Goal: Task Accomplishment & Management: Manage account settings

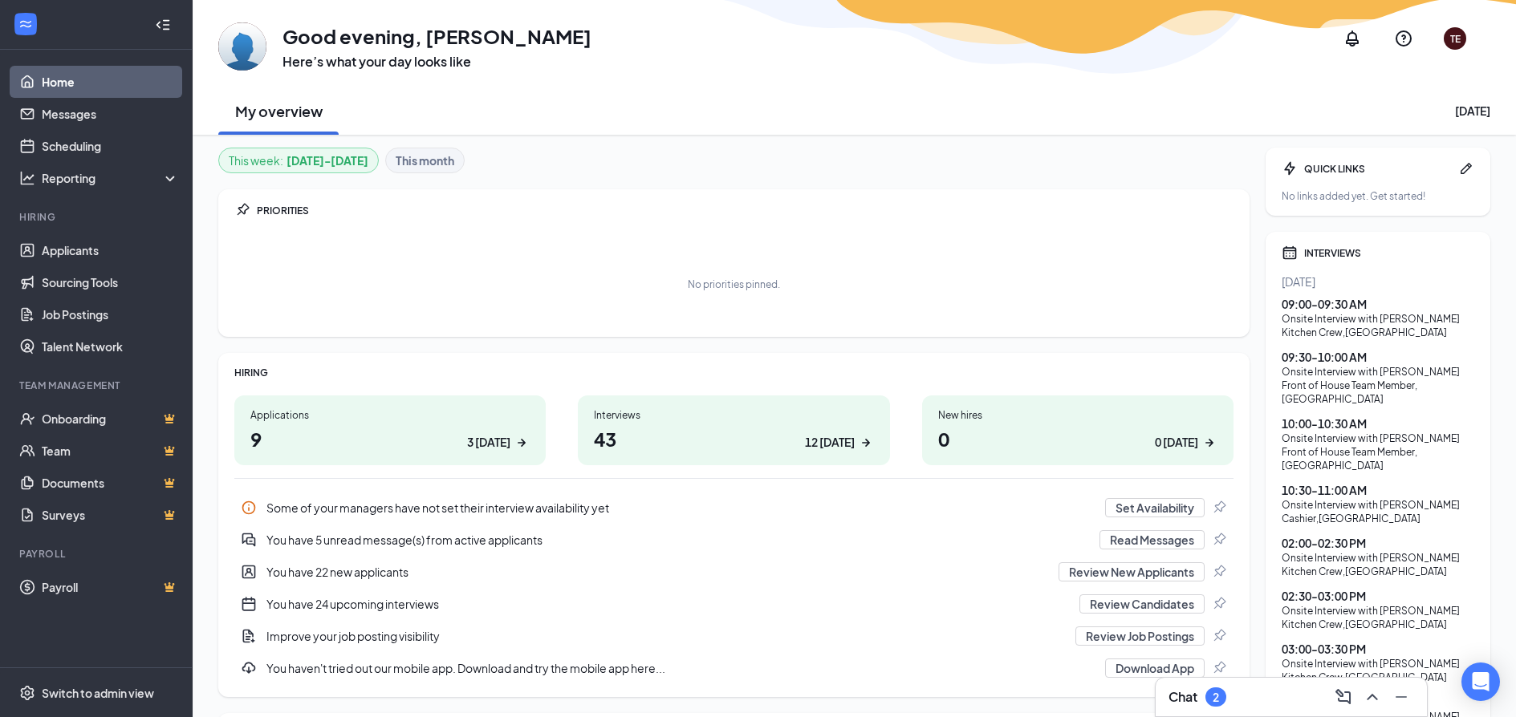
click at [419, 159] on b "This month" at bounding box center [425, 161] width 59 height 18
click at [42, 145] on link "Scheduling" at bounding box center [110, 146] width 137 height 32
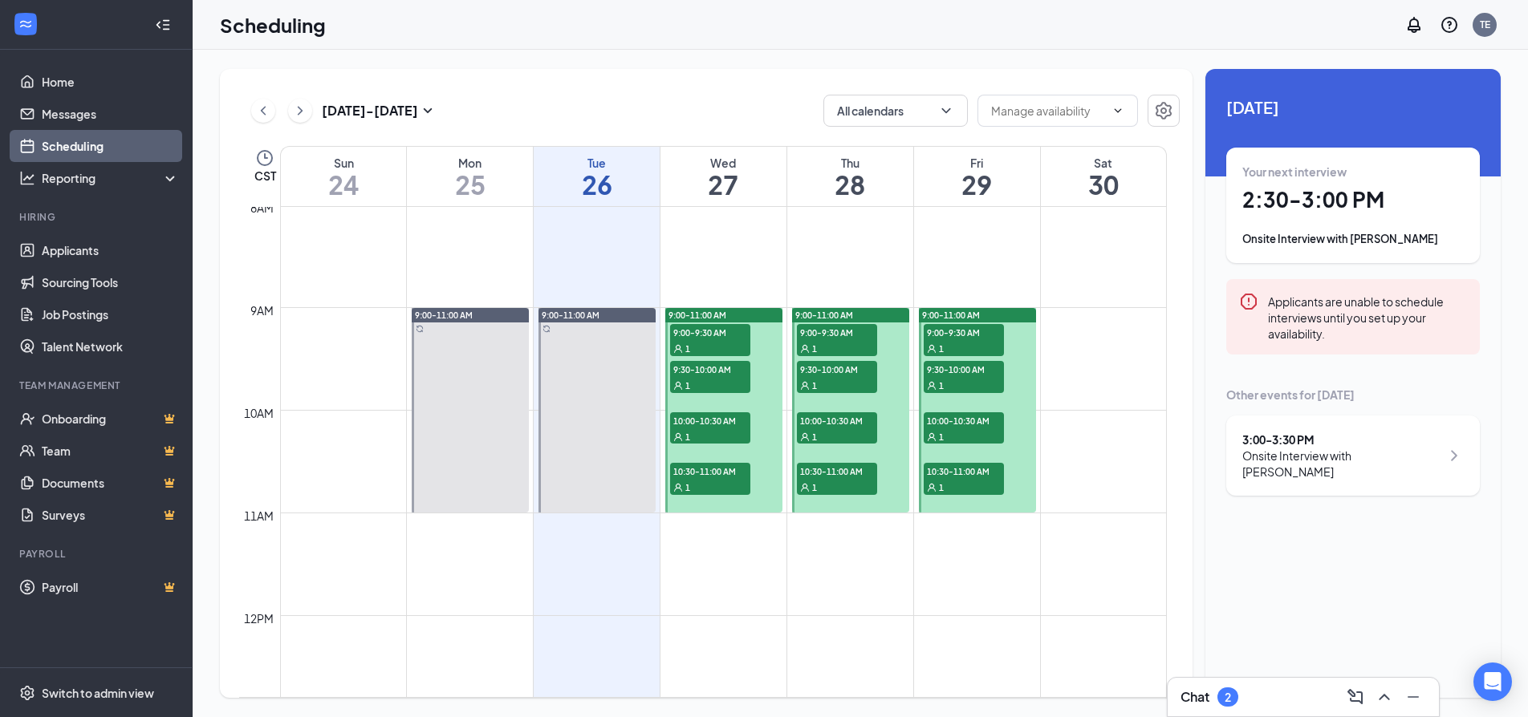
scroll to position [548, 0]
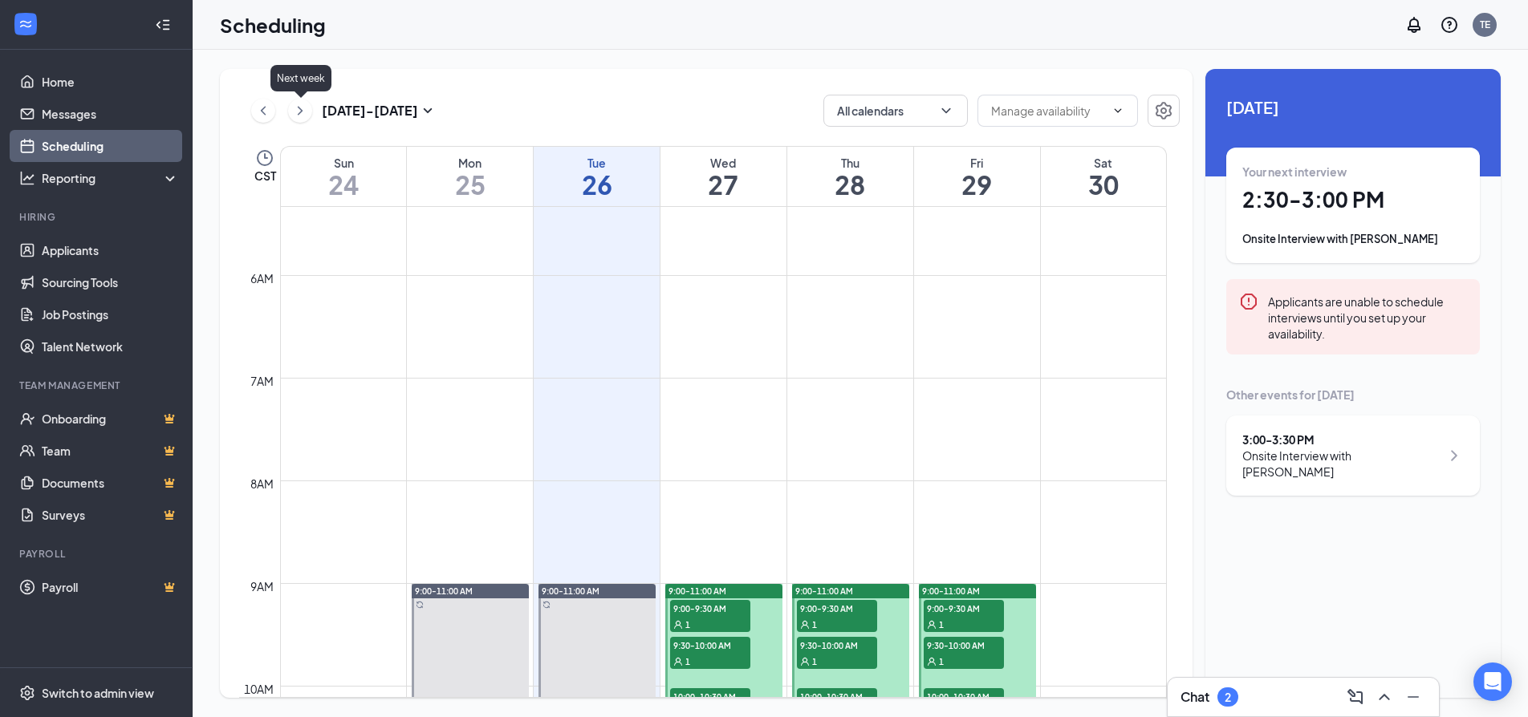
click at [300, 113] on icon "ChevronRight" at bounding box center [300, 110] width 5 height 9
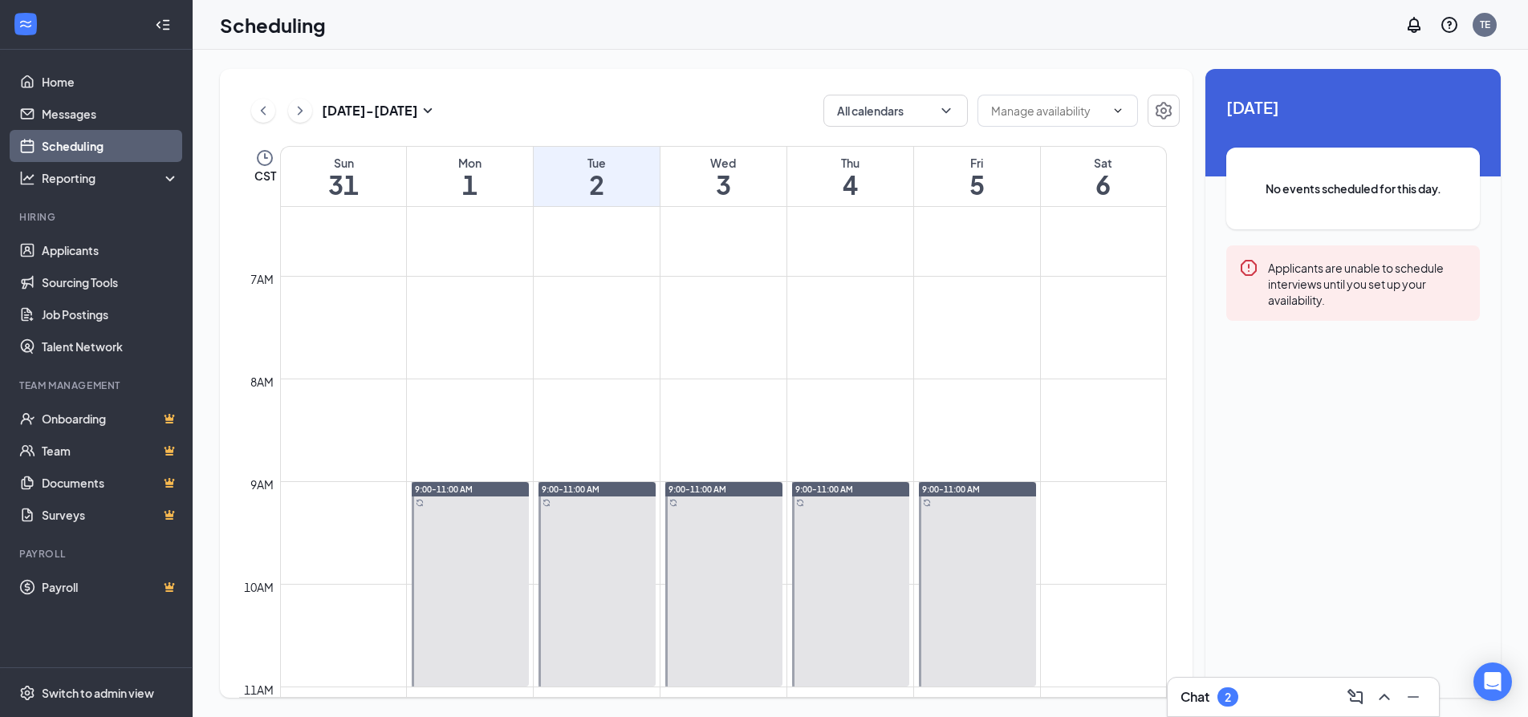
scroll to position [628, 0]
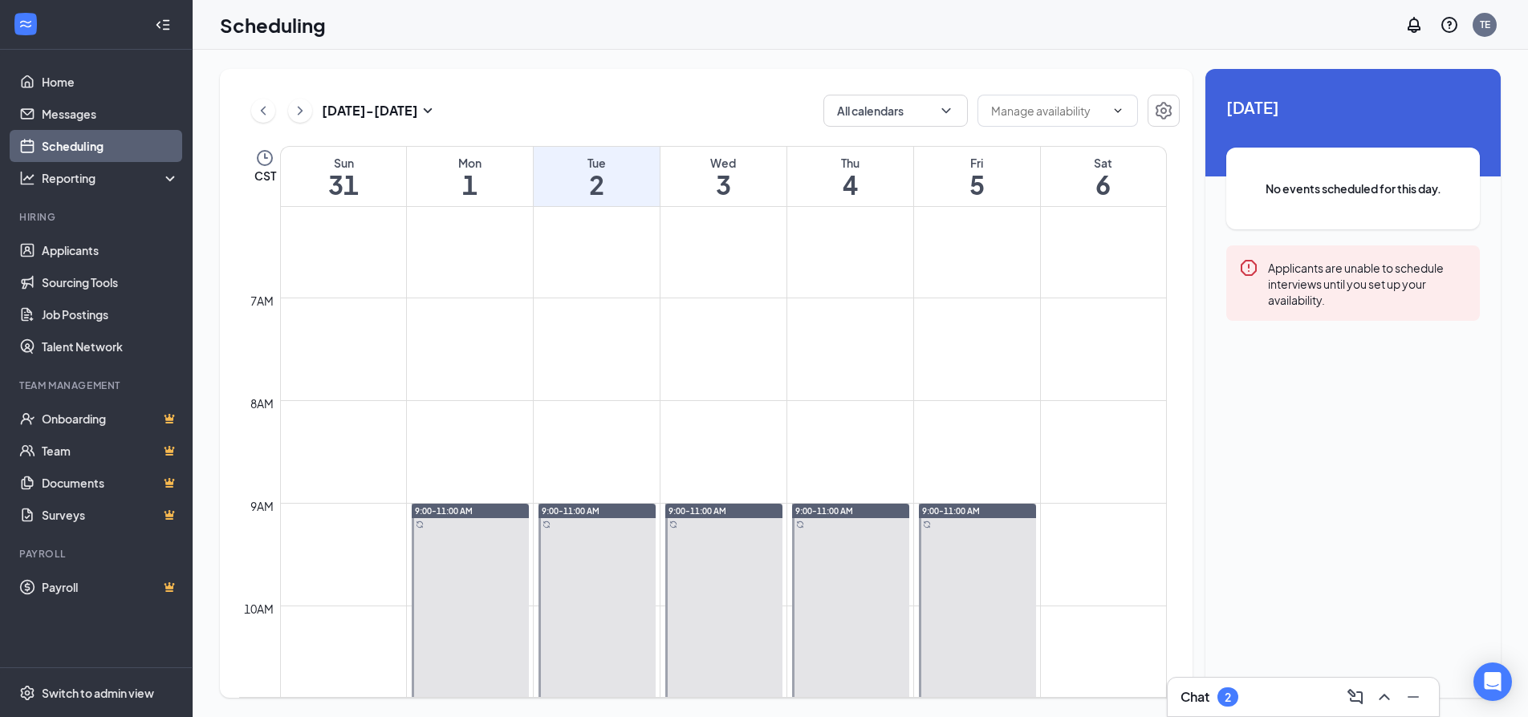
click at [1343, 287] on div "Applicants are unable to schedule interviews until you set up your availability." at bounding box center [1367, 283] width 199 height 50
click at [1293, 287] on div "Applicants are unable to schedule interviews until you set up your availability." at bounding box center [1367, 283] width 199 height 50
click at [1242, 265] on icon "Error" at bounding box center [1249, 268] width 16 height 16
click at [1051, 108] on input "text" at bounding box center [1048, 111] width 114 height 18
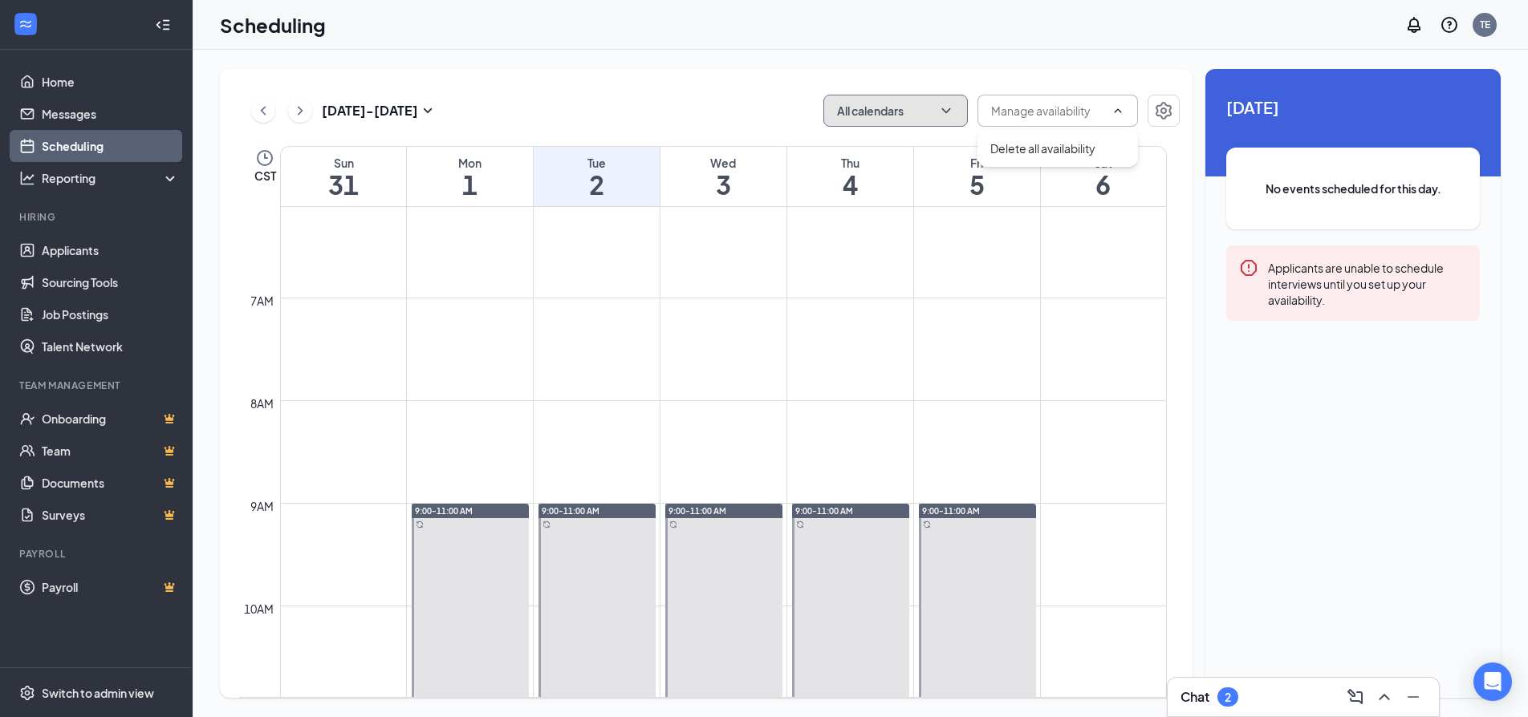
click at [901, 103] on button "All calendars" at bounding box center [895, 111] width 144 height 32
click at [860, 178] on input "My Calendar" at bounding box center [880, 183] width 89 height 16
checkbox input "true"
click at [1349, 110] on span "[DATE]" at bounding box center [1353, 107] width 254 height 25
click at [87, 140] on link "Scheduling" at bounding box center [110, 146] width 137 height 32
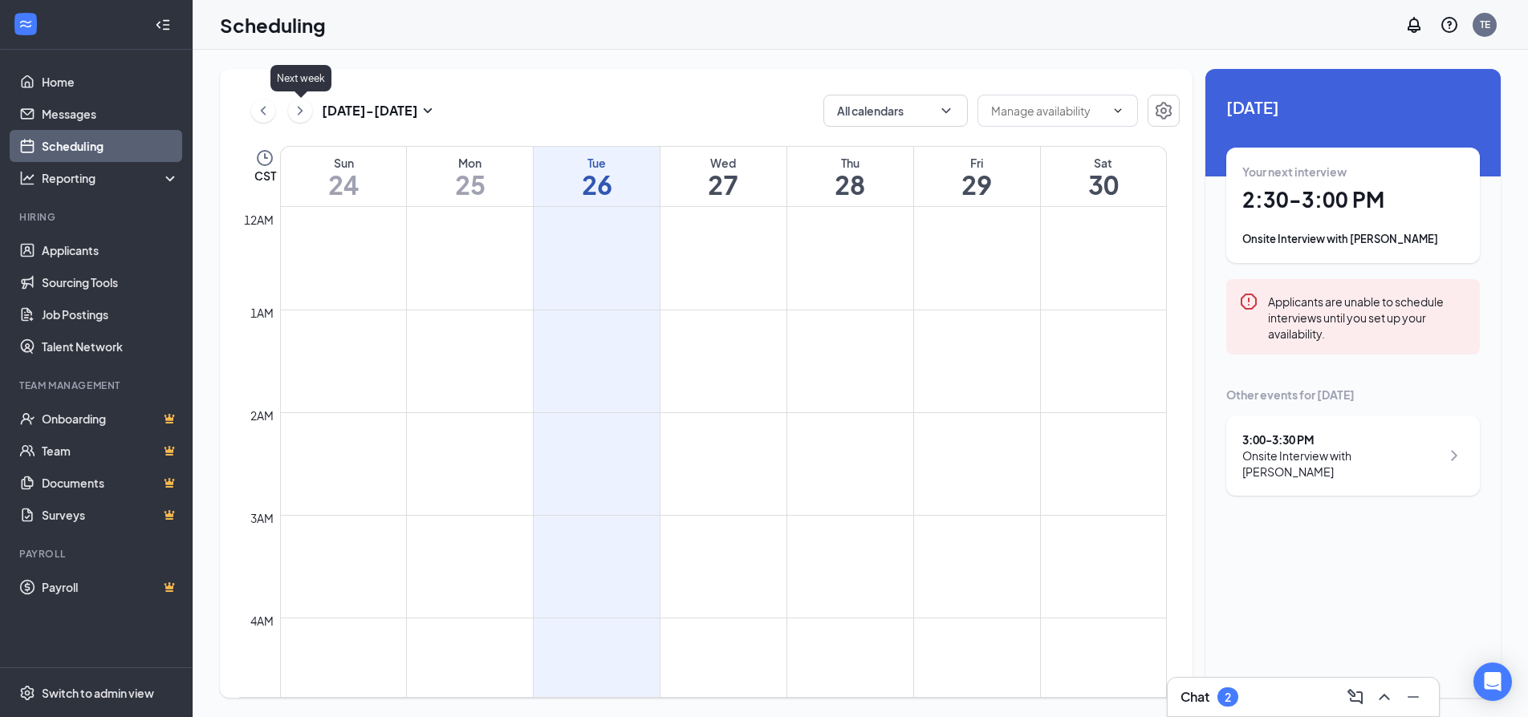
click at [304, 109] on icon "ChevronRight" at bounding box center [300, 110] width 16 height 19
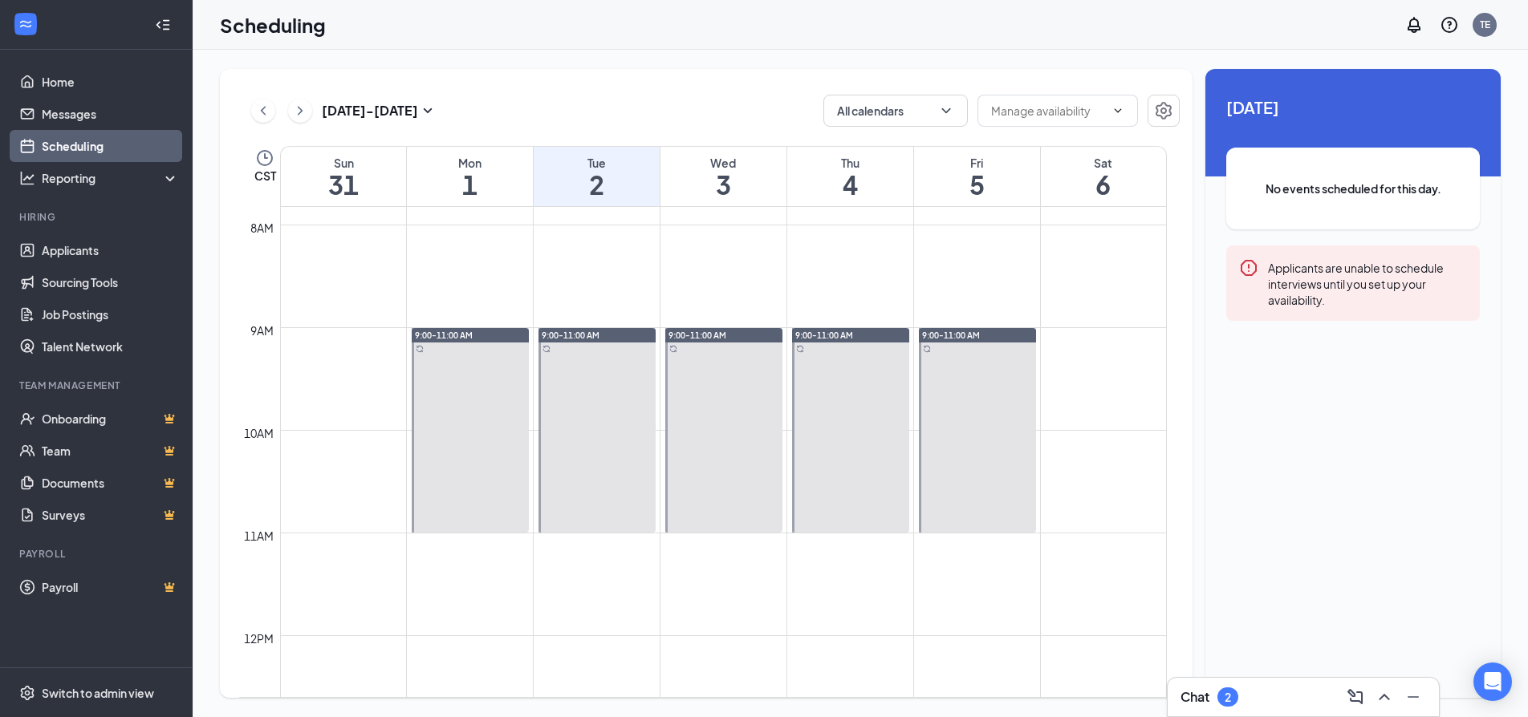
scroll to position [869, 0]
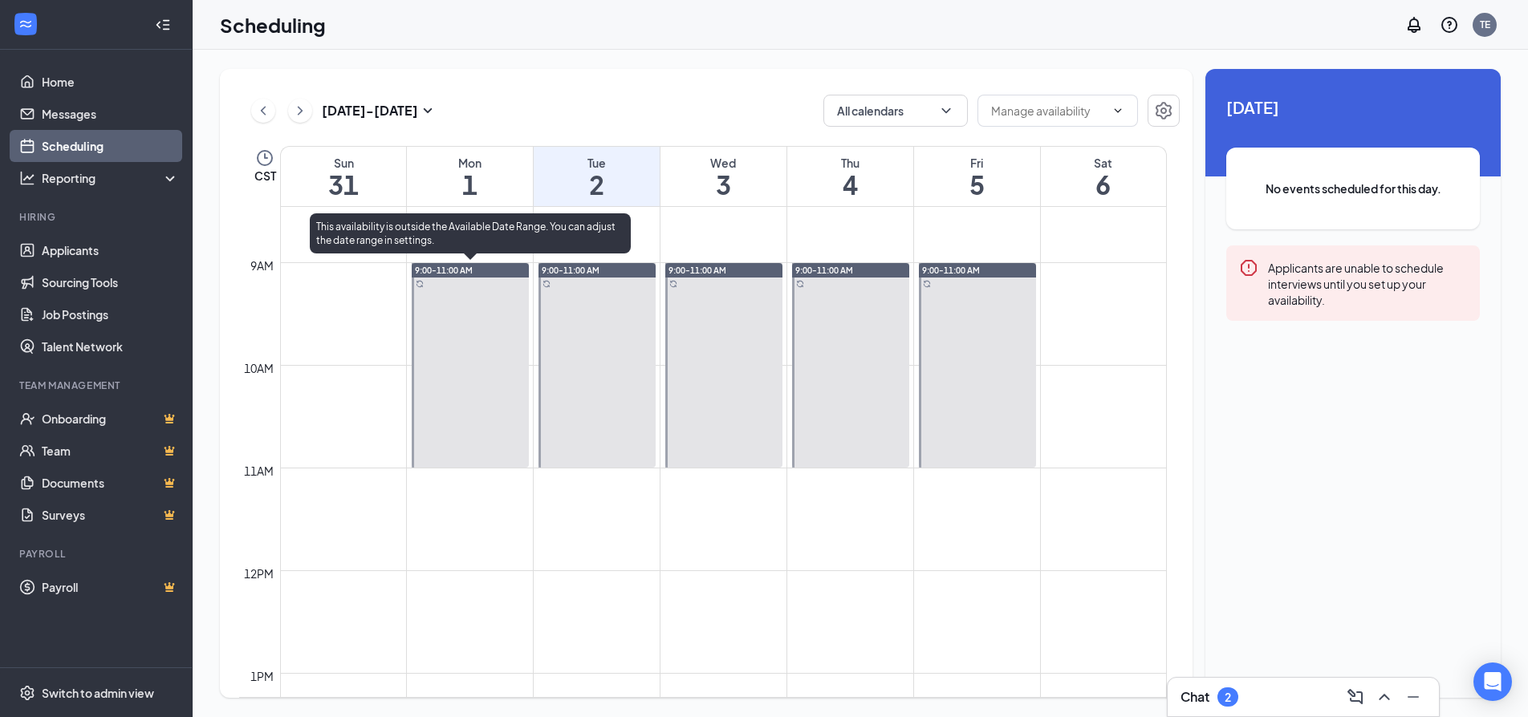
click at [447, 371] on div at bounding box center [470, 365] width 117 height 205
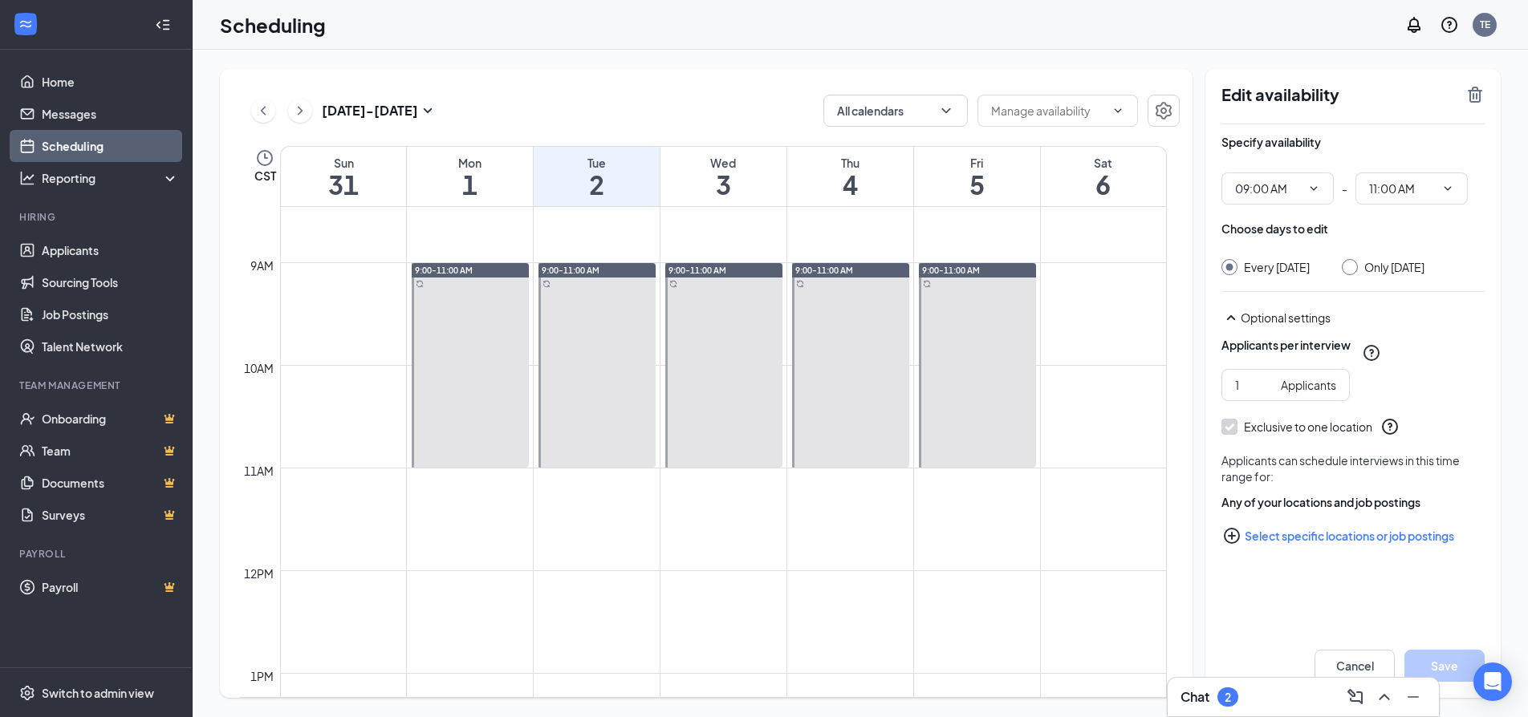
click at [1376, 535] on button "Select specific locations or job postings" at bounding box center [1352, 536] width 263 height 32
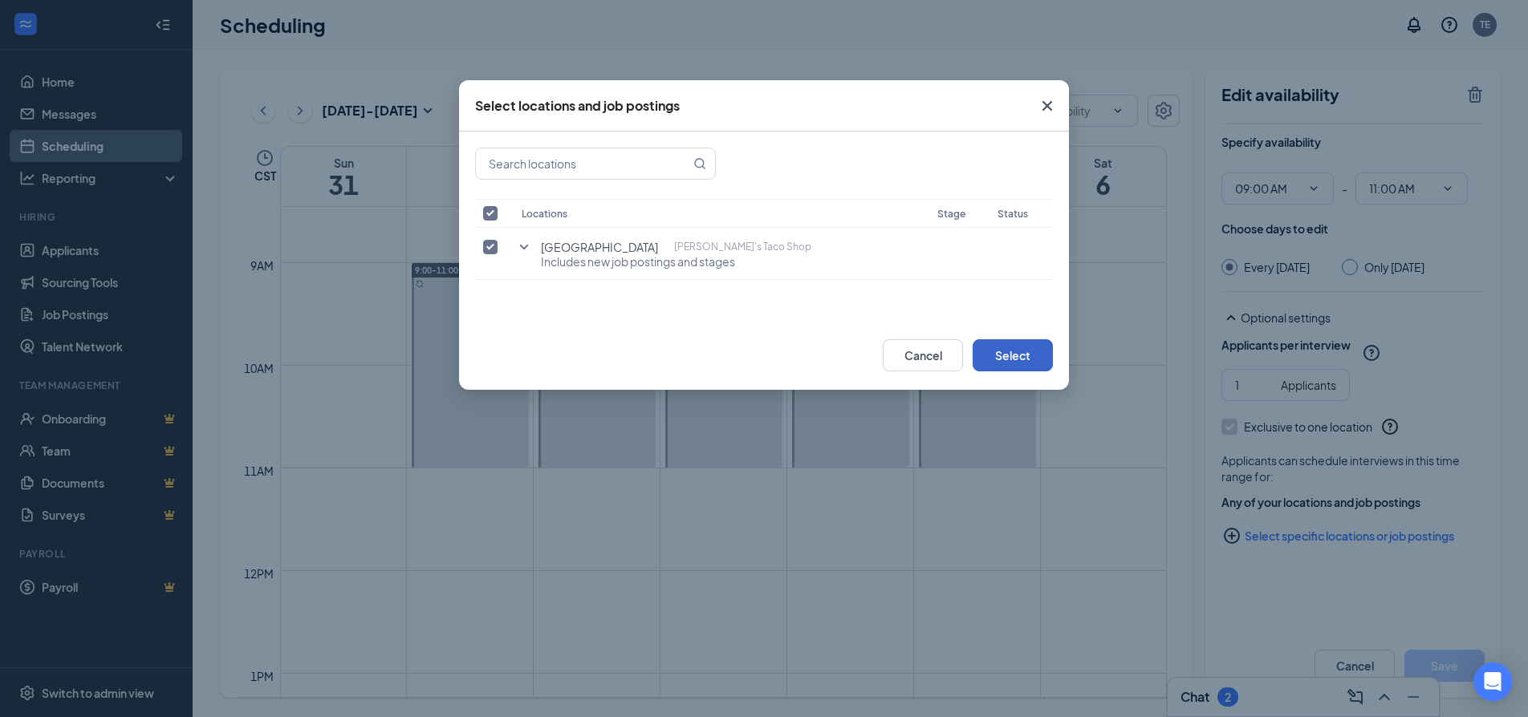
click at [998, 352] on button "Select" at bounding box center [1013, 355] width 80 height 32
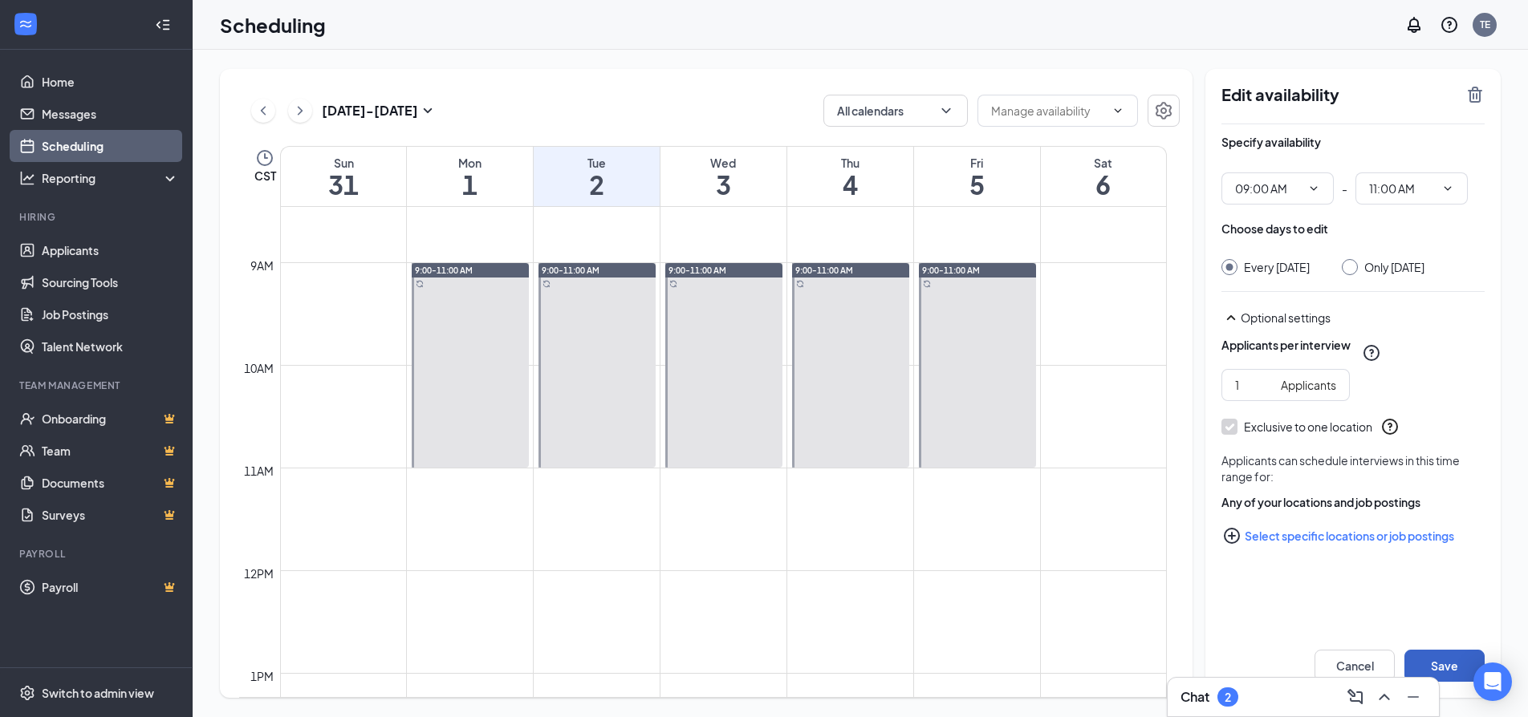
click at [1436, 660] on button "Save" at bounding box center [1444, 666] width 80 height 32
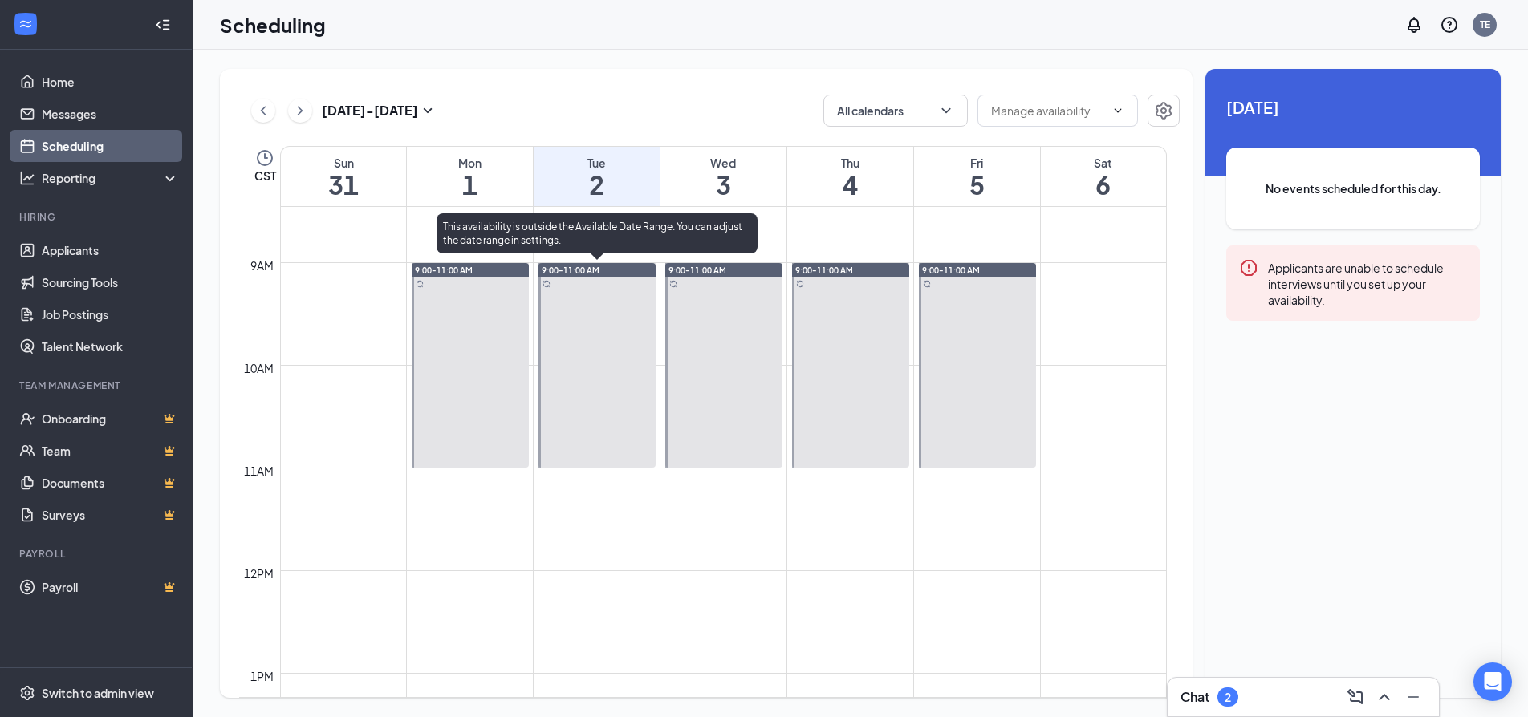
click at [599, 304] on div at bounding box center [596, 365] width 117 height 205
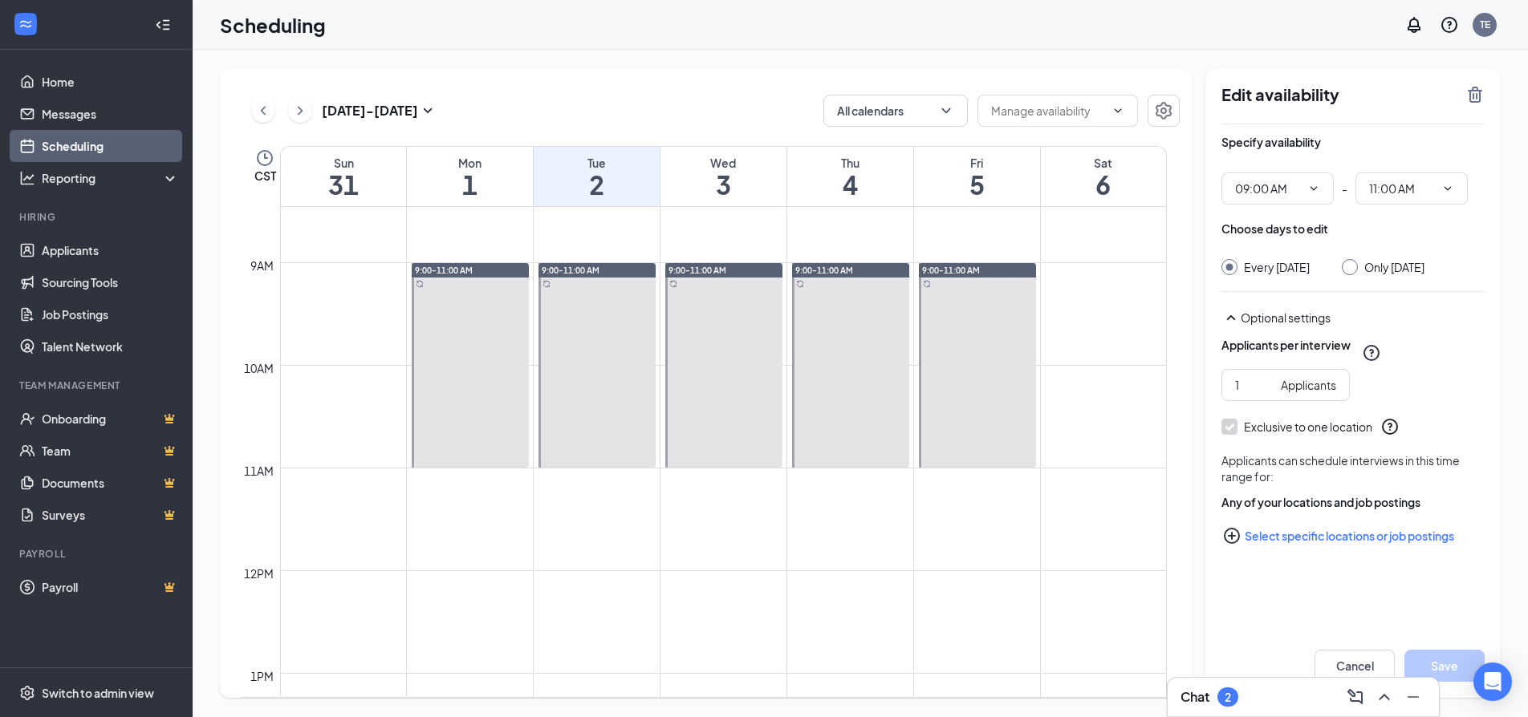
click at [599, 305] on link "9:00-11:00 AM" at bounding box center [595, 364] width 121 height 205
click at [549, 284] on link "9:00-11:00 AM" at bounding box center [595, 364] width 121 height 205
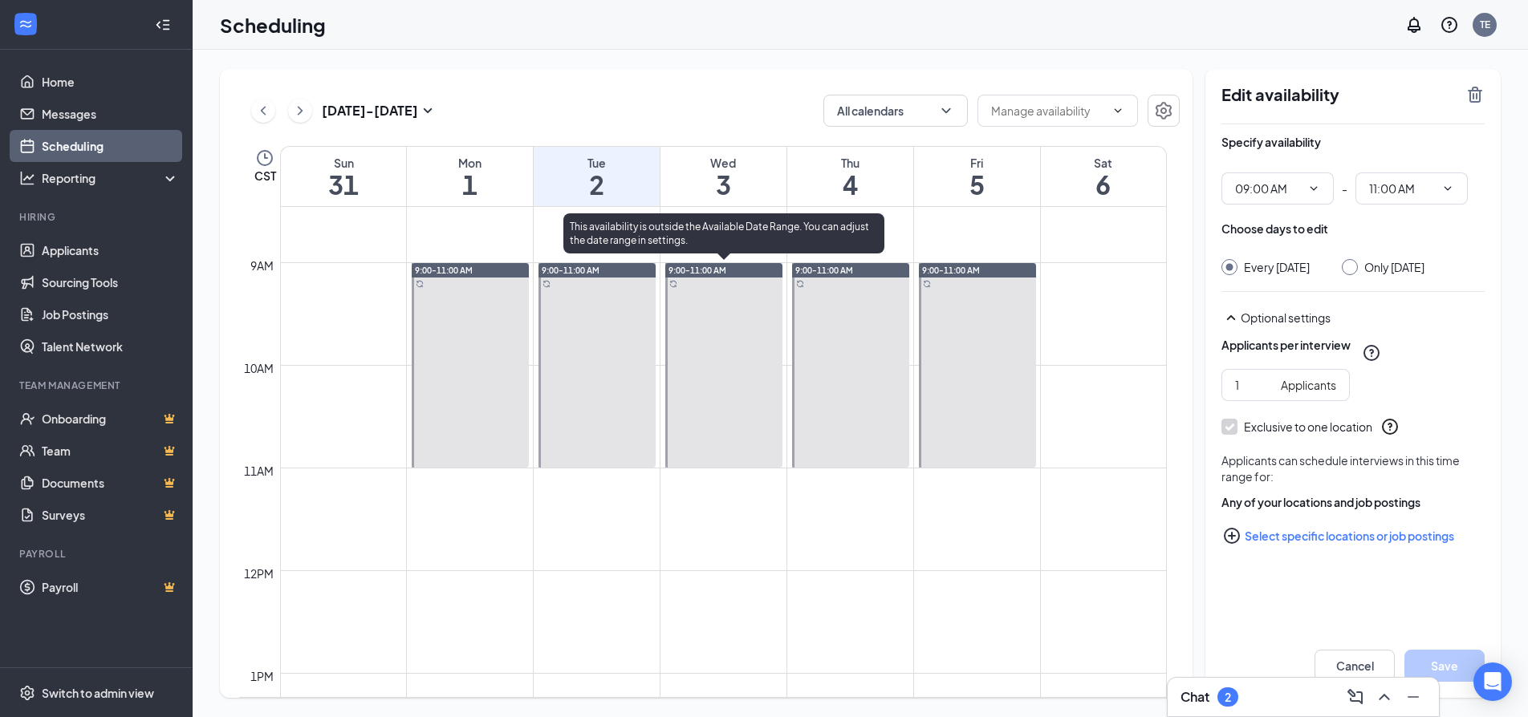
click at [742, 325] on div at bounding box center [723, 365] width 117 height 205
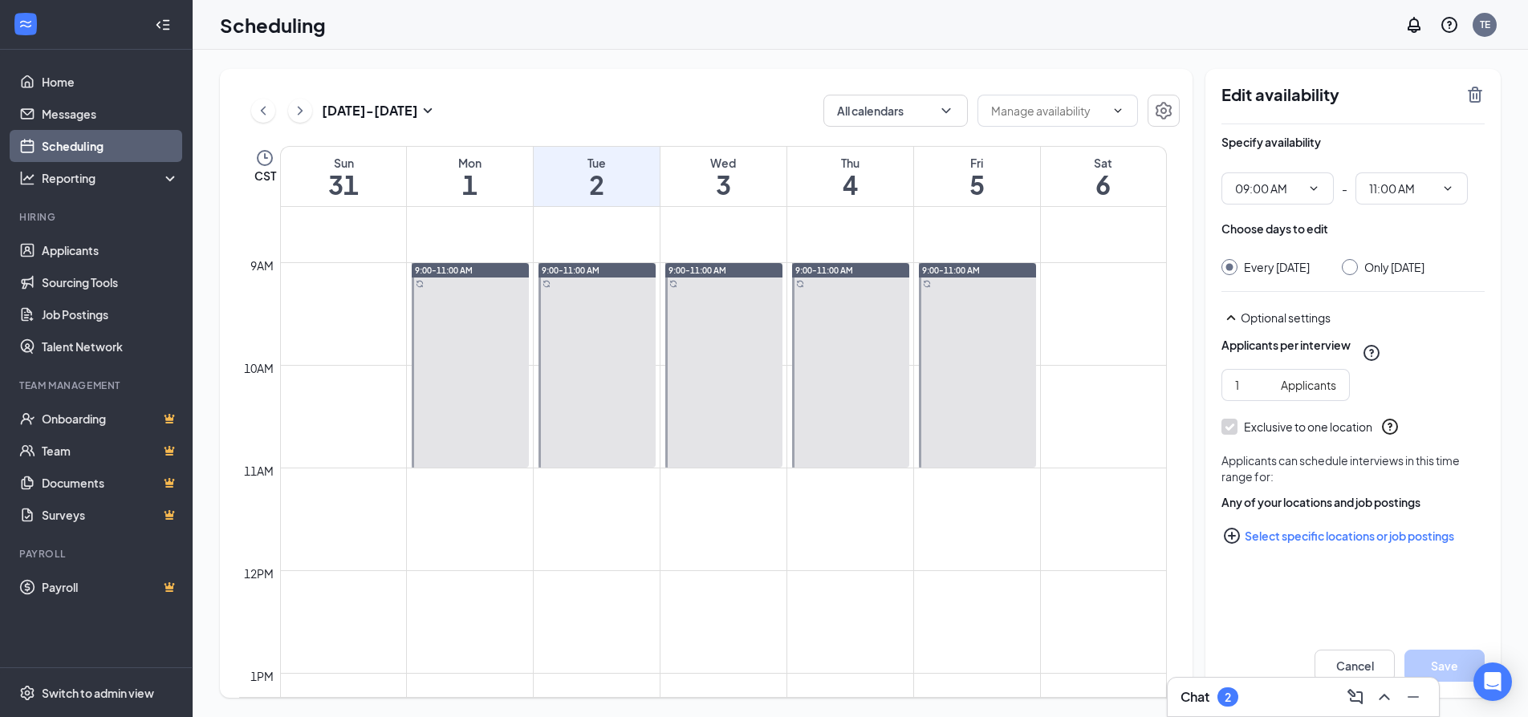
click at [633, 316] on link "9:00-11:00 AM" at bounding box center [595, 364] width 121 height 205
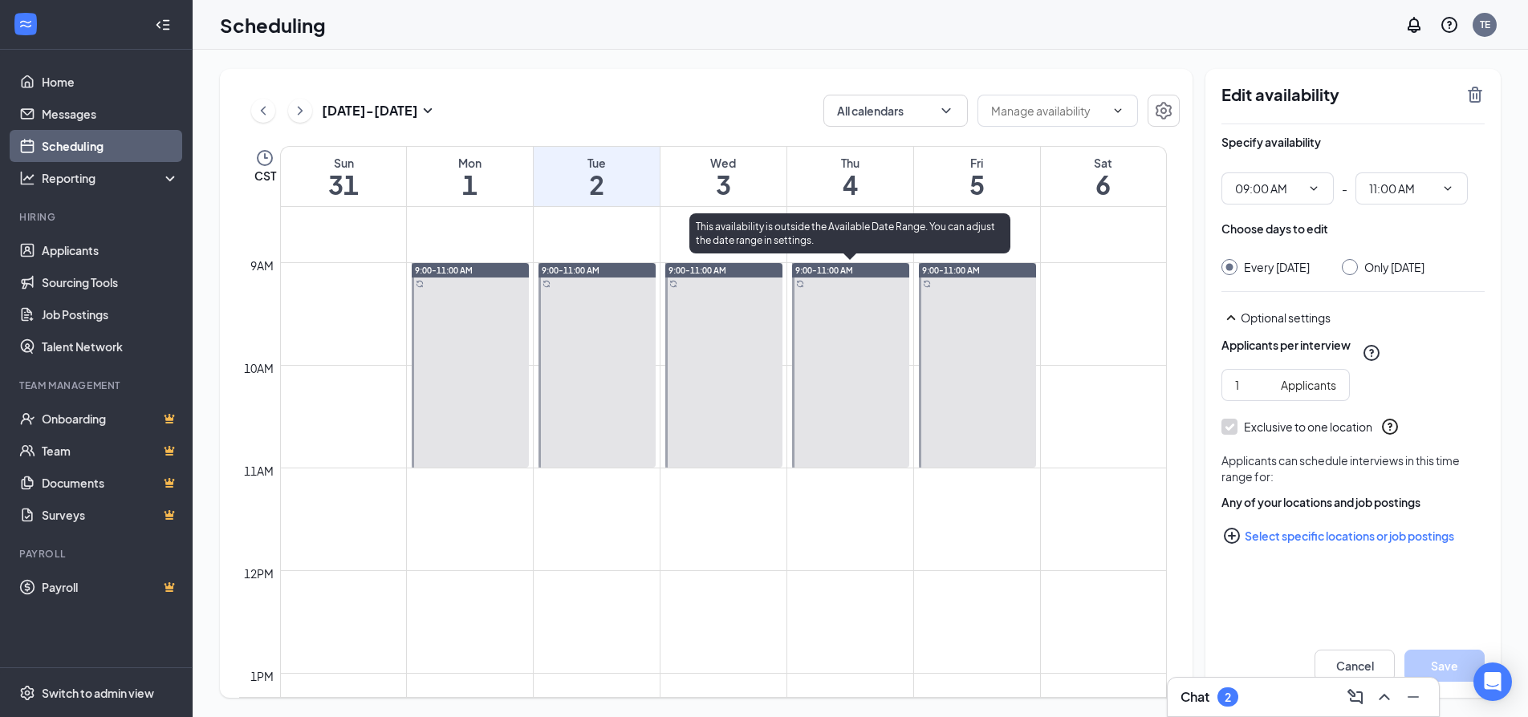
click at [953, 329] on div at bounding box center [977, 365] width 117 height 205
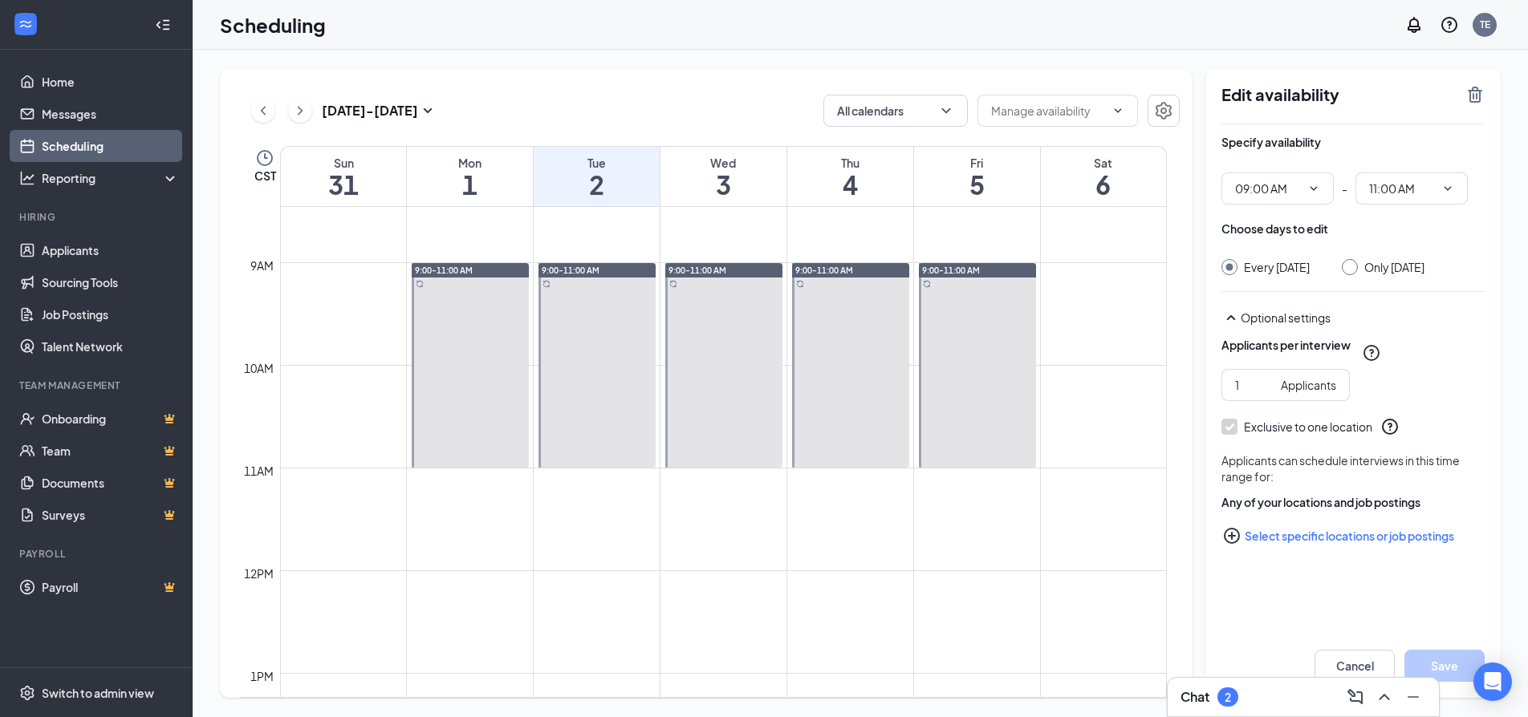
click at [1231, 536] on icon "PlusCircle" at bounding box center [1232, 536] width 16 height 16
checkbox input "true"
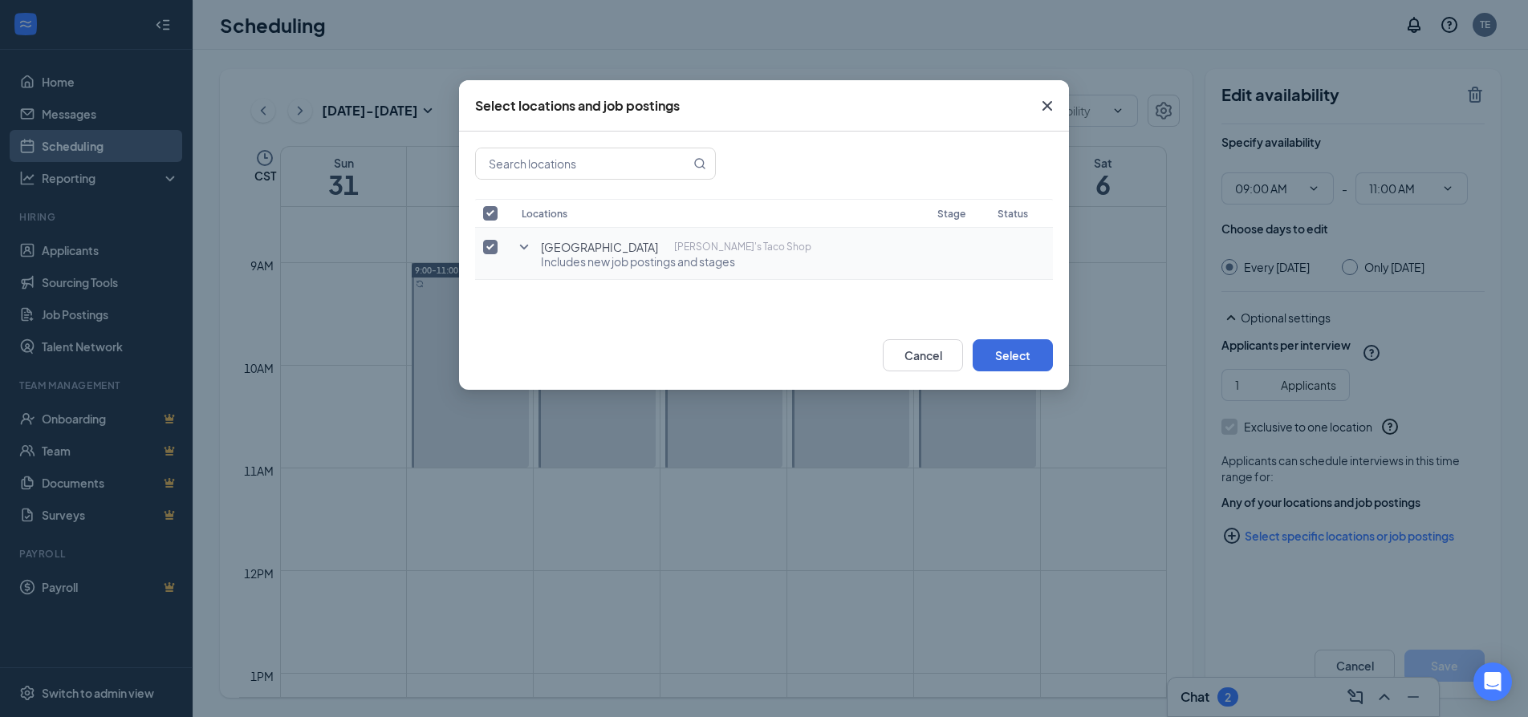
click at [868, 258] on td "Slide Road Fuzzy's Taco Shop Includes new job postings and stages" at bounding box center [722, 254] width 416 height 52
click at [584, 262] on span "Includes new job postings and stages" at bounding box center [676, 262] width 270 height 16
click at [497, 246] on input "checkbox" at bounding box center [490, 247] width 14 height 14
checkbox input "false"
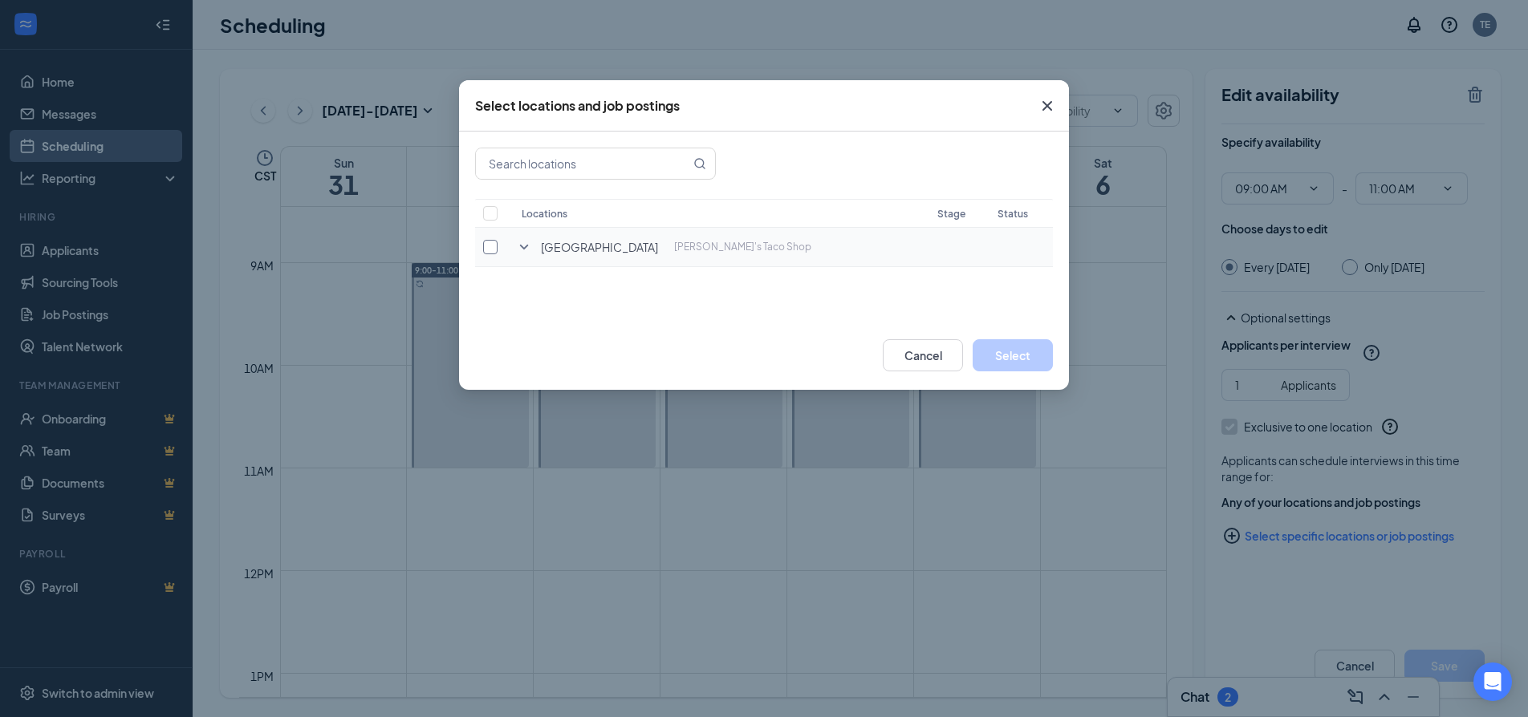
click at [496, 246] on input "checkbox" at bounding box center [490, 247] width 14 height 14
checkbox input "true"
click at [1040, 359] on button "Select" at bounding box center [1013, 355] width 80 height 32
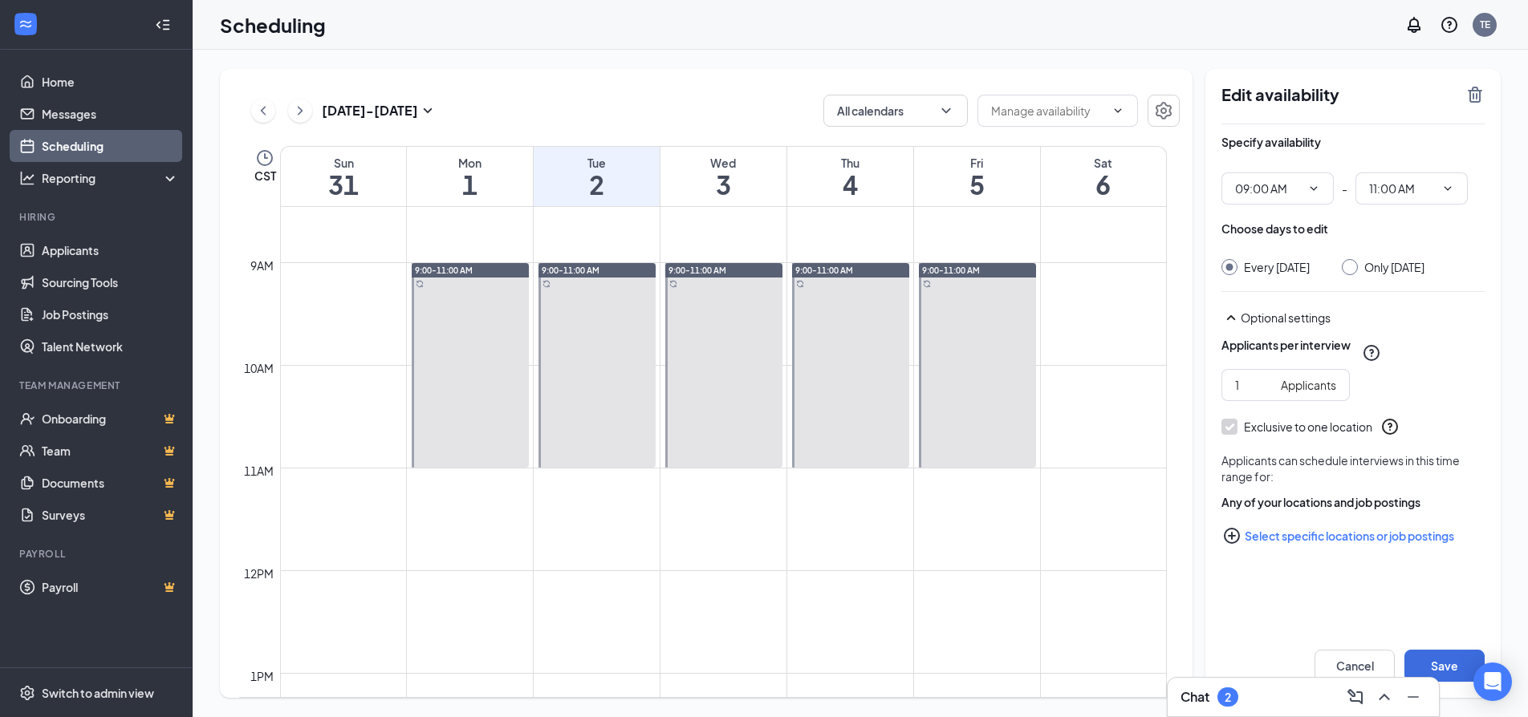
click at [1333, 607] on div "Specify availability 09:00 AM - 11:00 AM Choose days to edit Every [DATE] Only …" at bounding box center [1352, 370] width 263 height 492
click at [1464, 660] on button "Save" at bounding box center [1444, 666] width 80 height 32
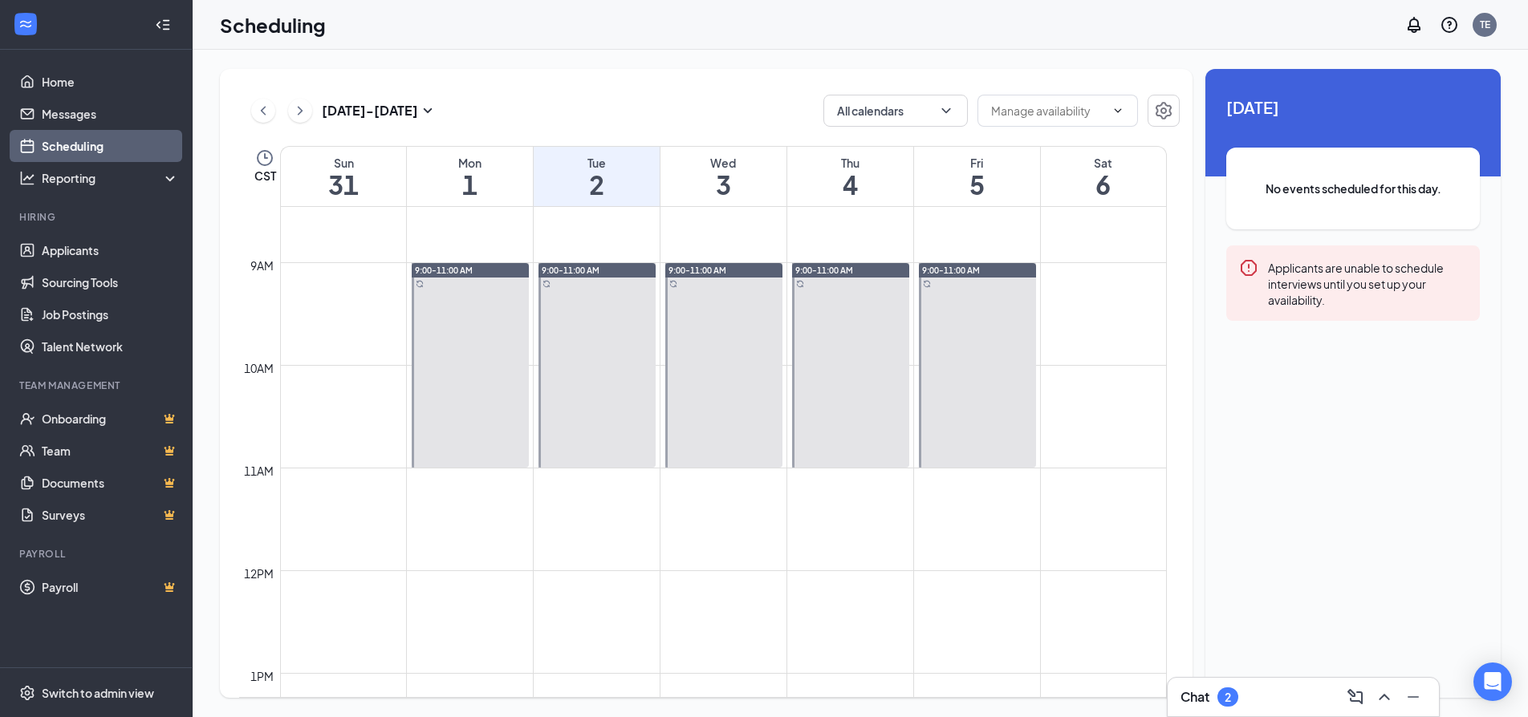
click at [1325, 286] on div "Applicants are unable to schedule interviews until you set up your availability." at bounding box center [1367, 283] width 199 height 50
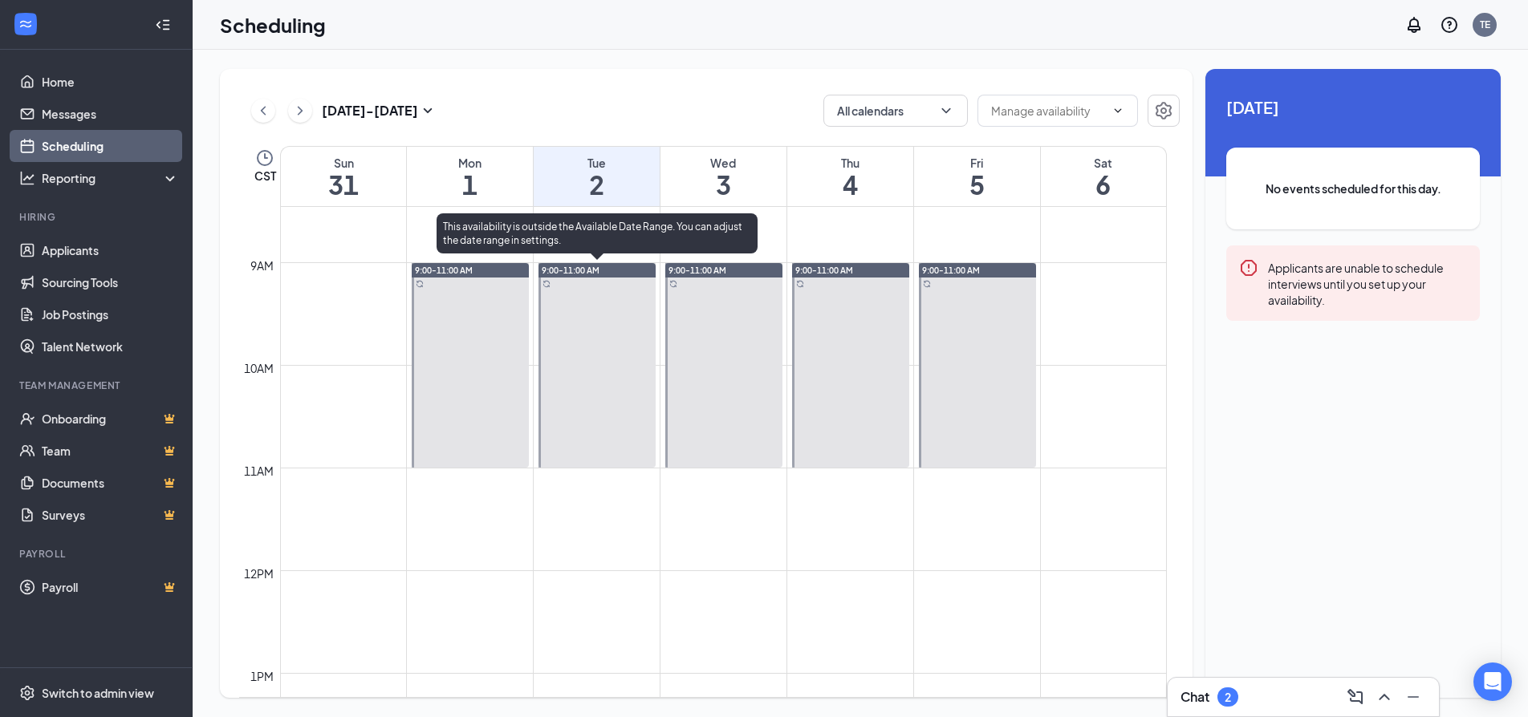
click at [643, 305] on div at bounding box center [596, 365] width 117 height 205
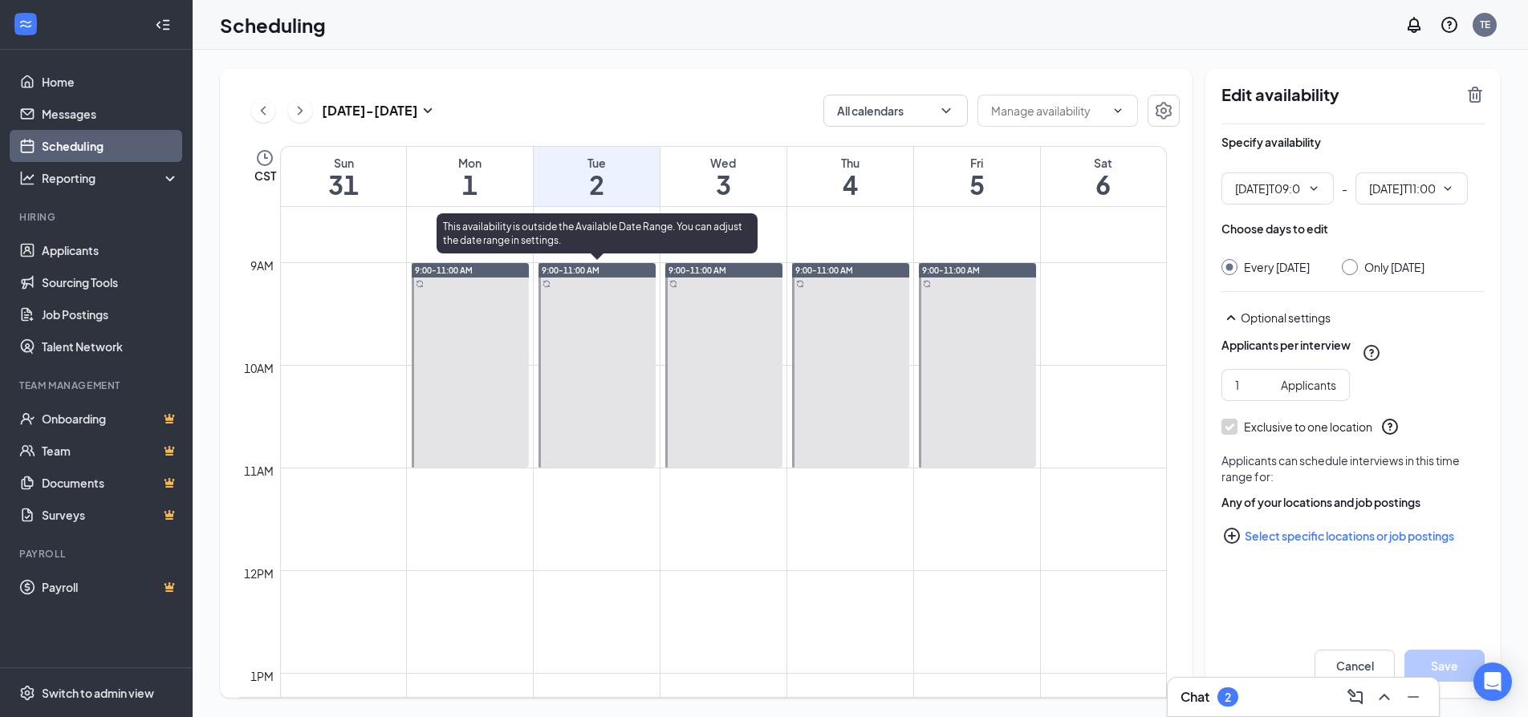
type input "09:00 AM"
type input "11:00 AM"
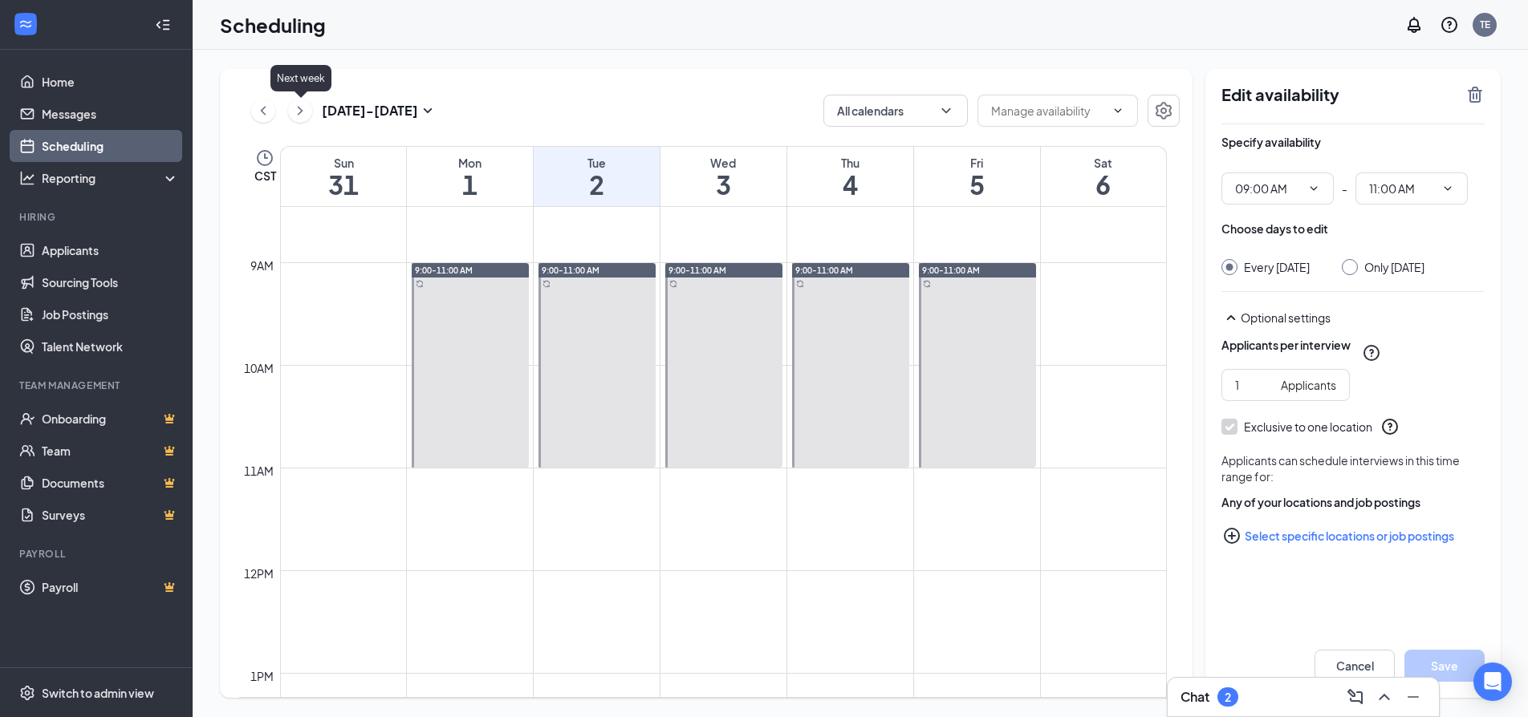
click at [301, 112] on icon "ChevronRight" at bounding box center [300, 110] width 5 height 9
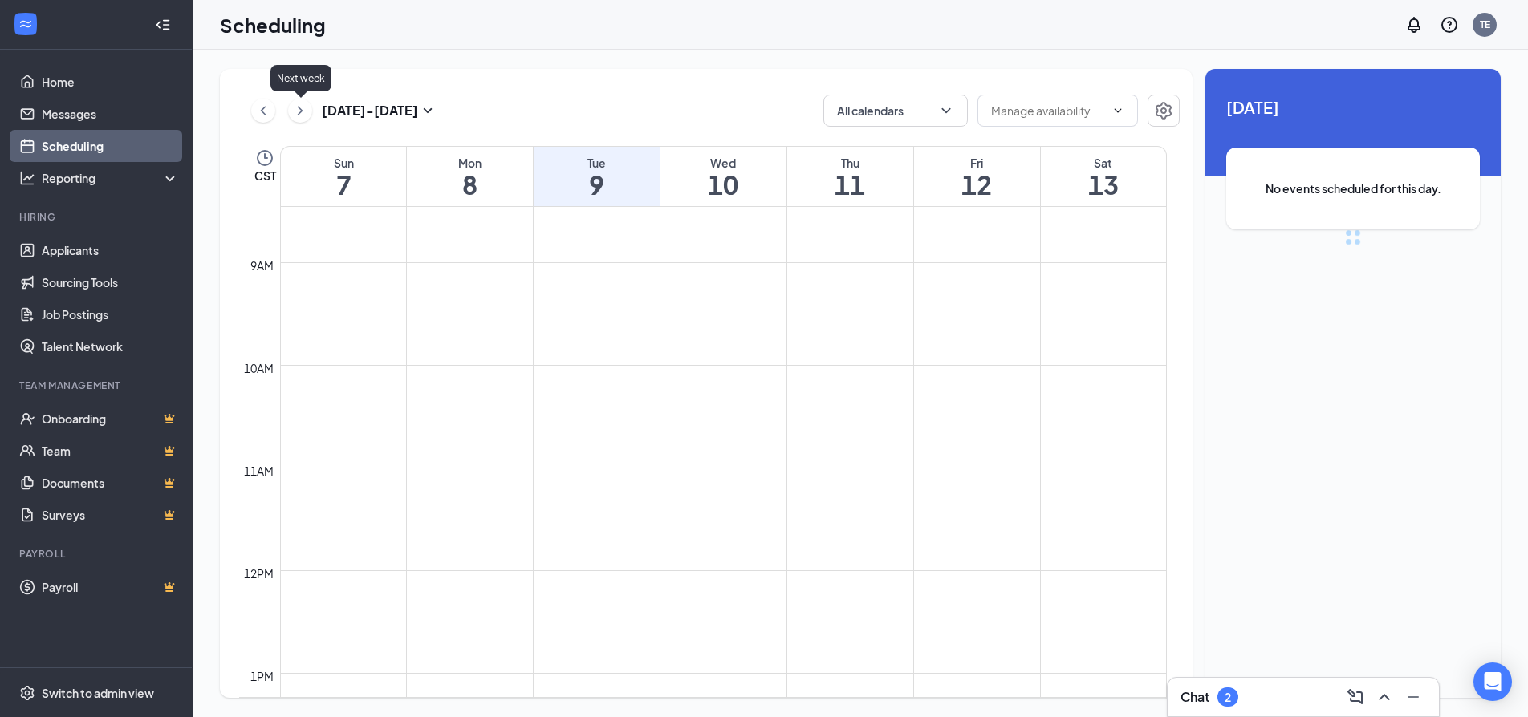
scroll to position [789, 0]
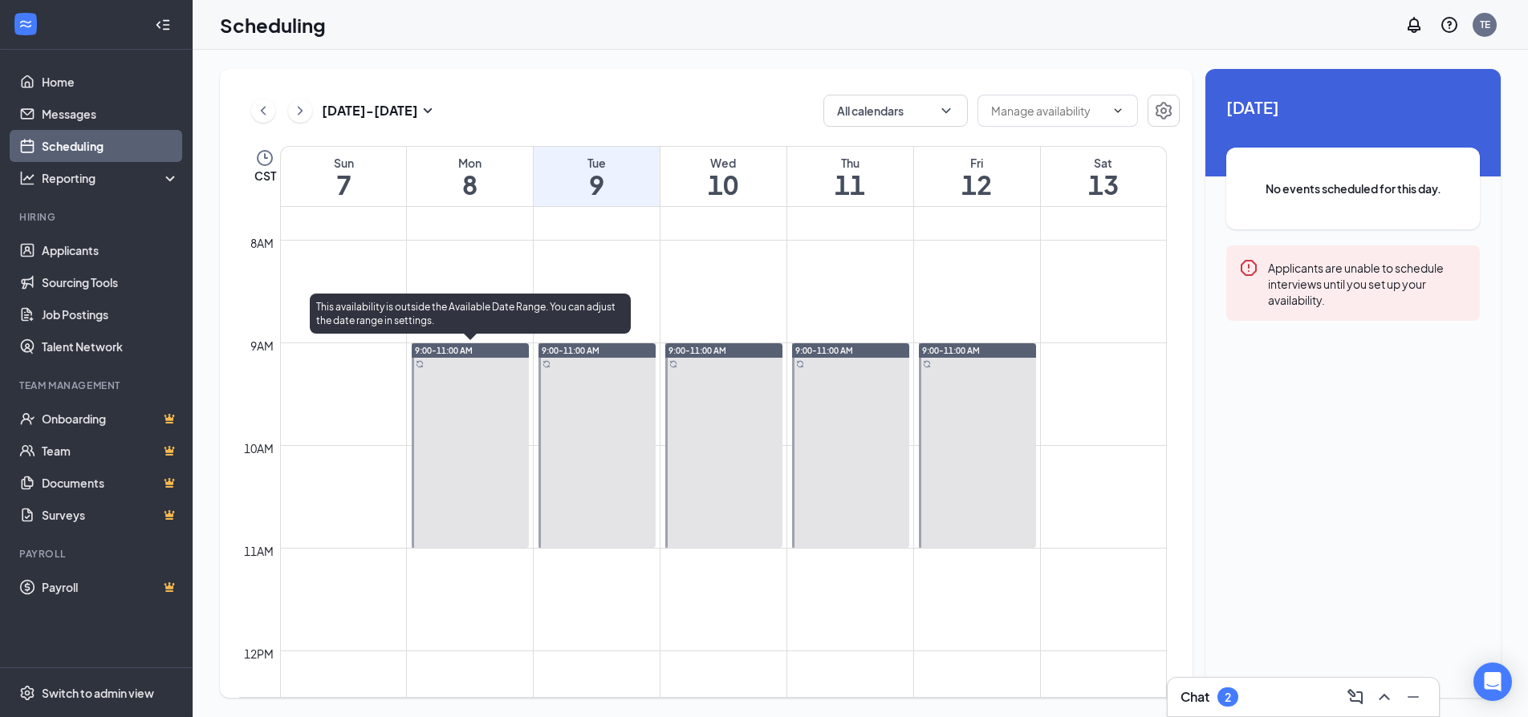
click at [473, 409] on div at bounding box center [470, 445] width 117 height 205
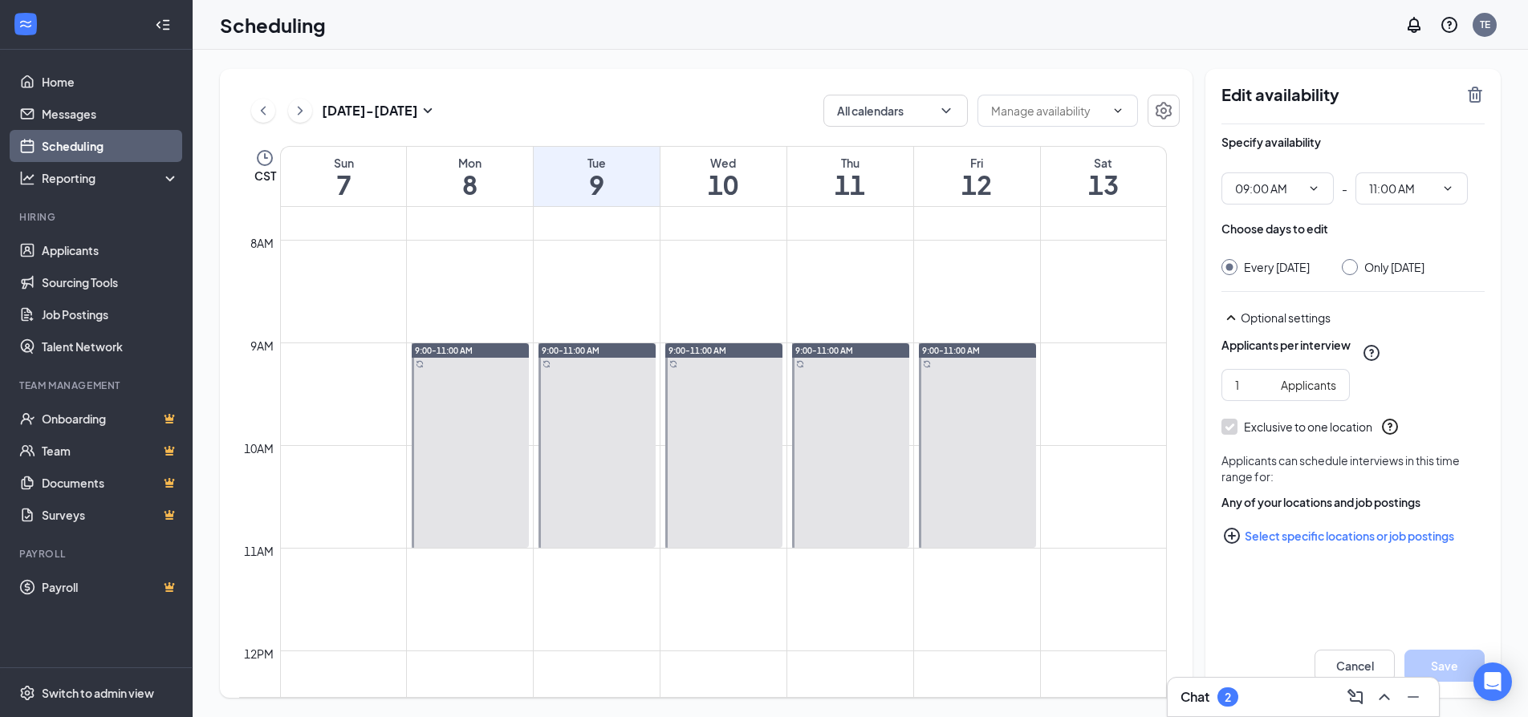
click at [1229, 435] on div "Exclusive to one location" at bounding box center [1352, 426] width 263 height 19
click at [1229, 430] on icon "Checkmark" at bounding box center [1230, 428] width 14 height 14
click at [1232, 530] on icon "PlusCircle" at bounding box center [1231, 535] width 19 height 19
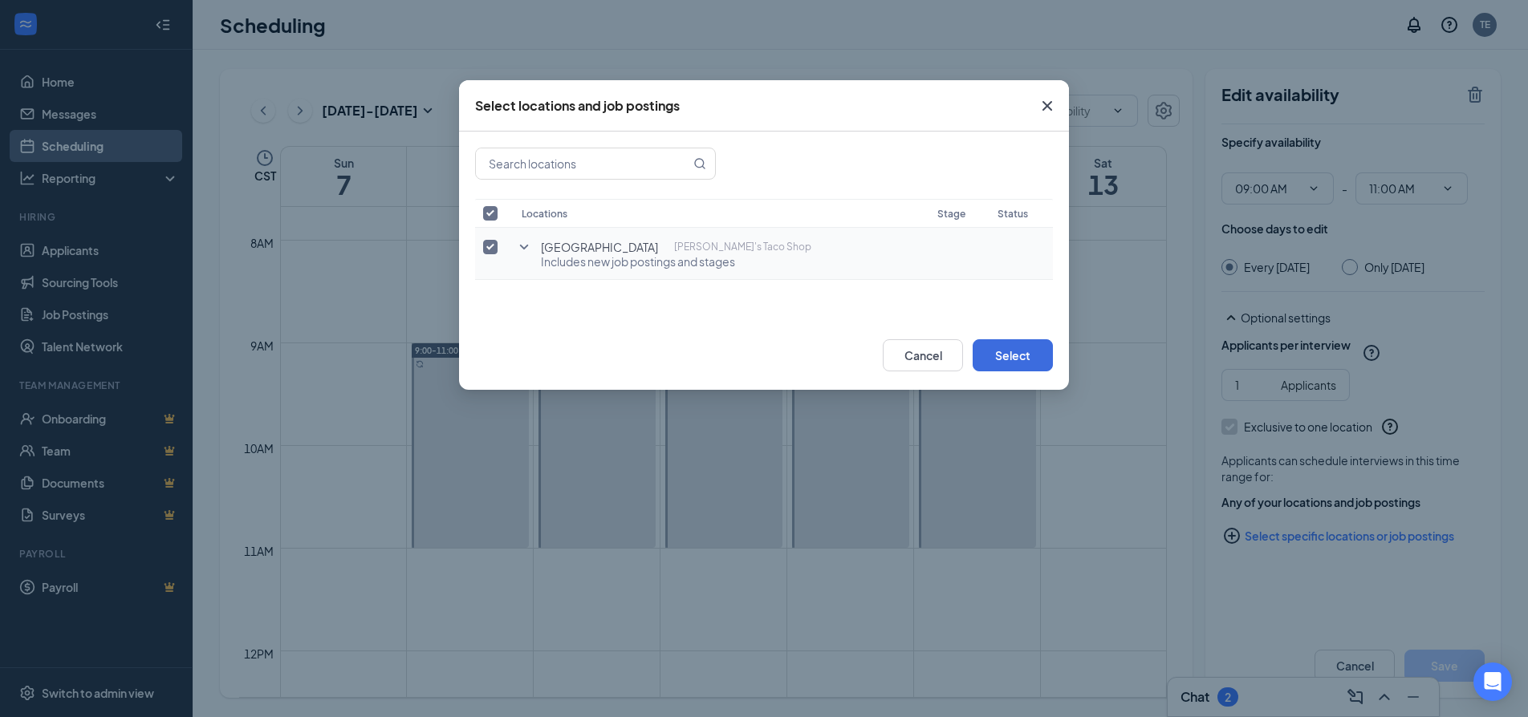
click at [604, 256] on span "Includes new job postings and stages" at bounding box center [676, 262] width 270 height 16
click at [486, 242] on input "checkbox" at bounding box center [490, 247] width 14 height 14
checkbox input "false"
click at [486, 242] on input "checkbox" at bounding box center [490, 247] width 14 height 14
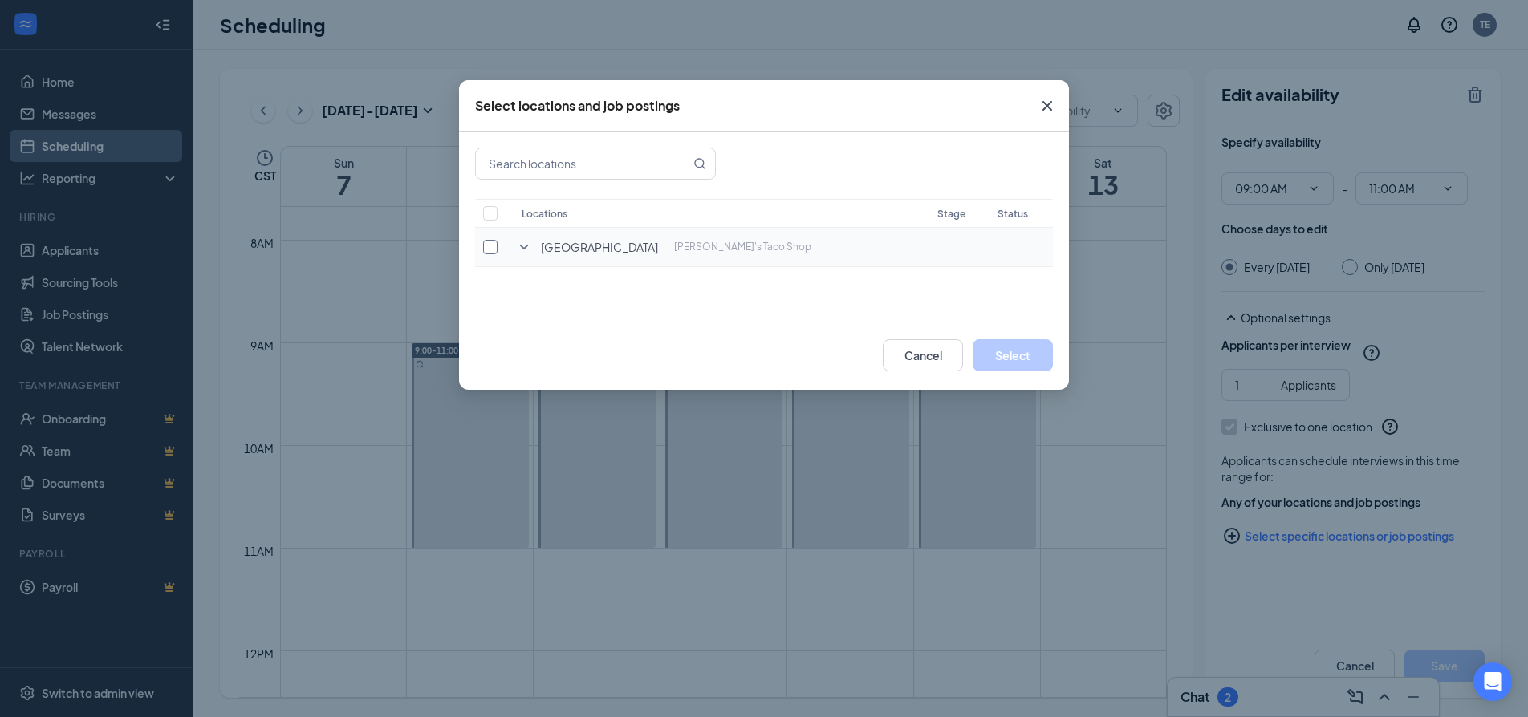
checkbox input "true"
click at [1018, 352] on button "Select" at bounding box center [1013, 355] width 80 height 32
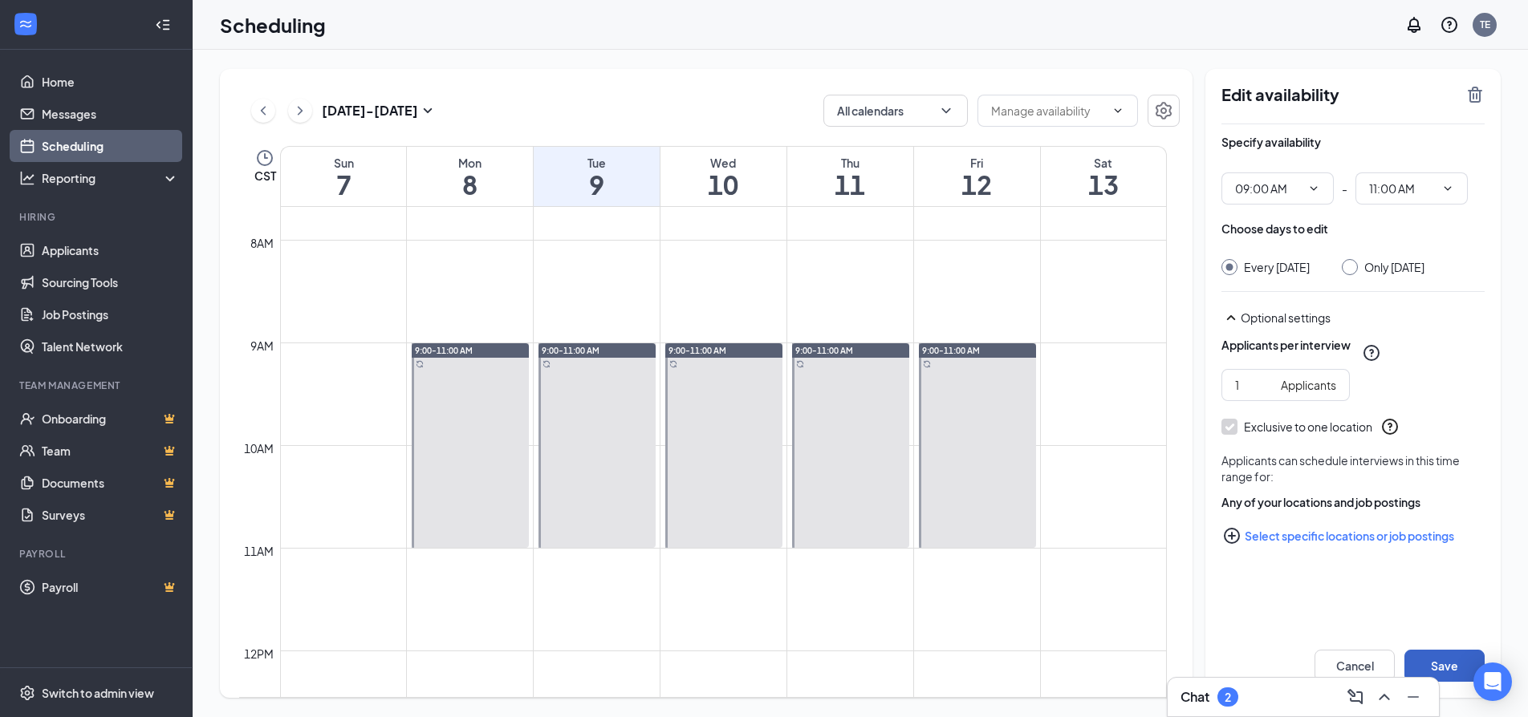
click at [1444, 667] on button "Save" at bounding box center [1444, 666] width 80 height 32
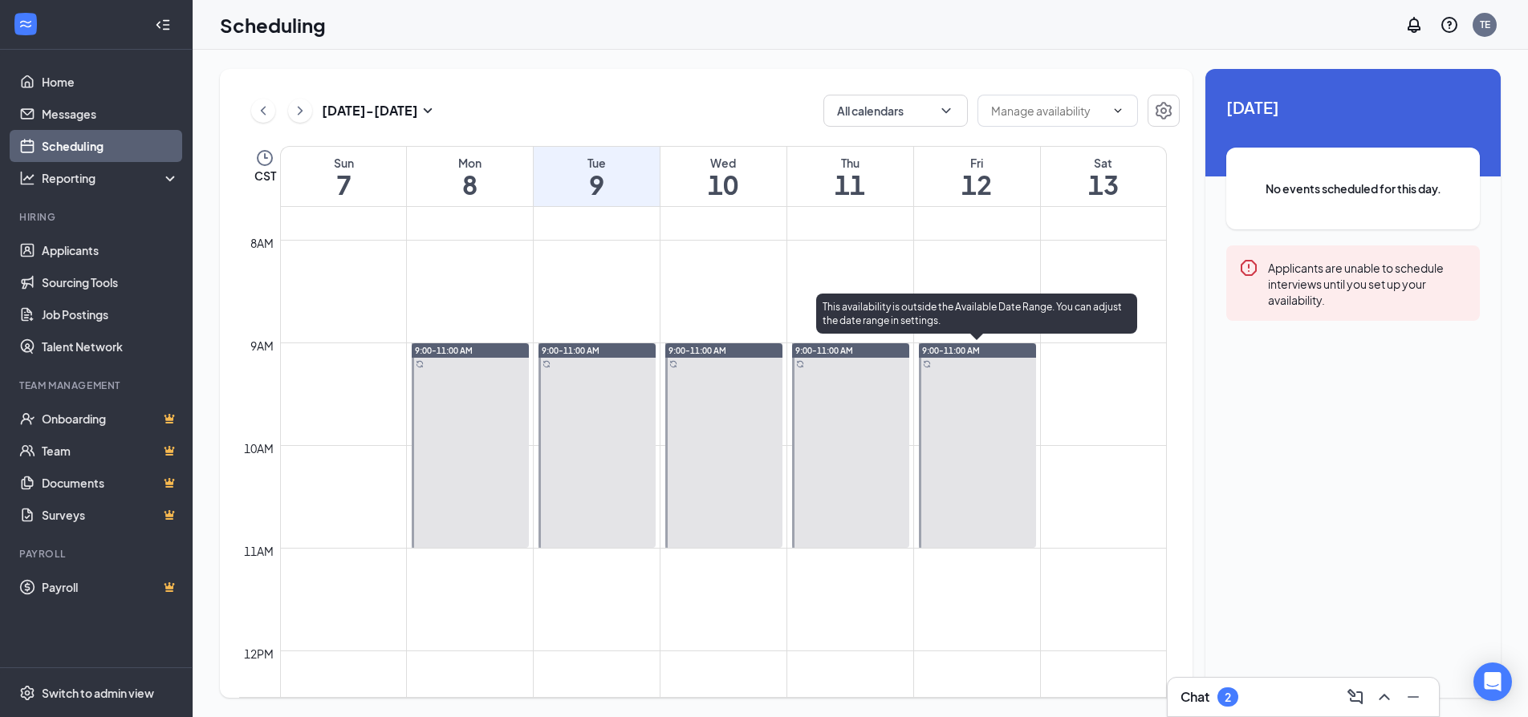
click at [967, 399] on div at bounding box center [977, 445] width 117 height 205
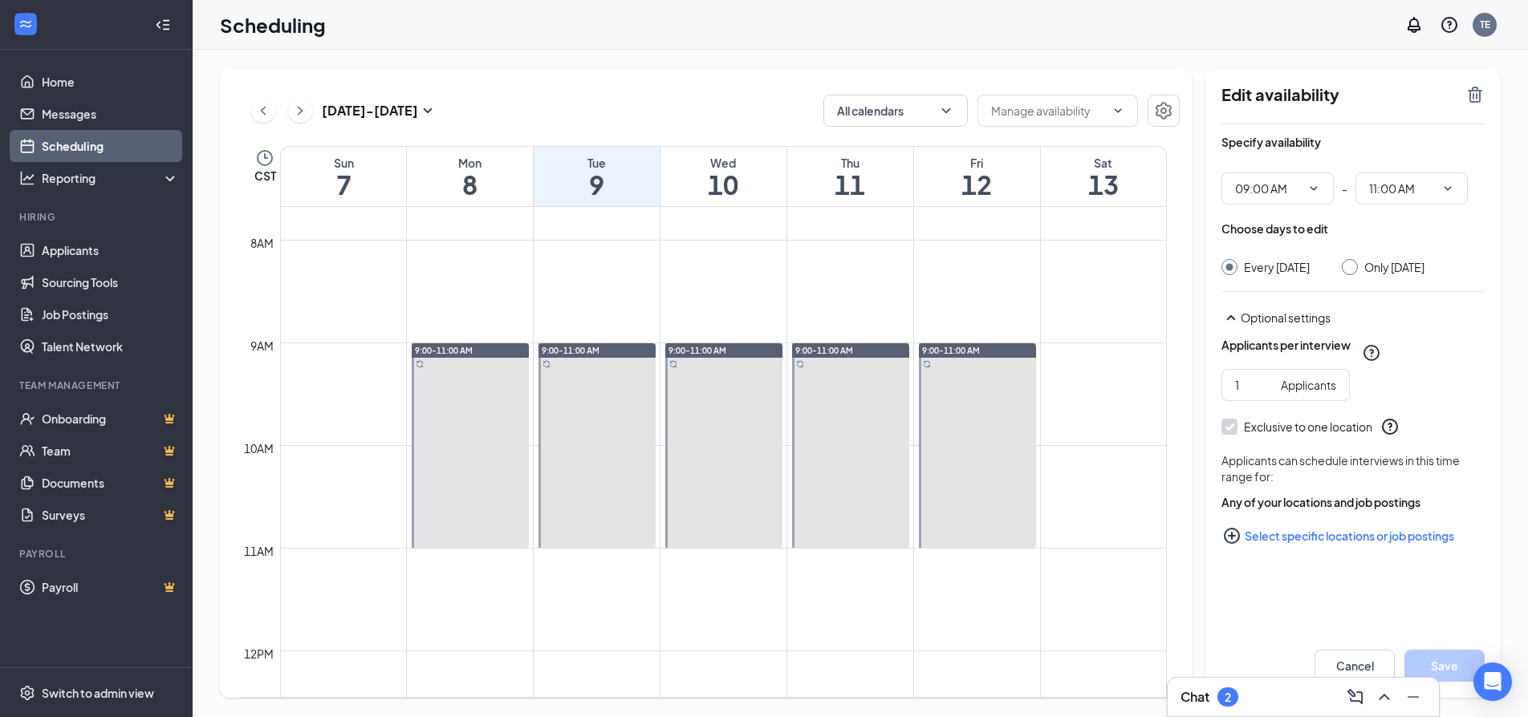
click at [1235, 535] on icon "PlusCircle" at bounding box center [1232, 536] width 16 height 16
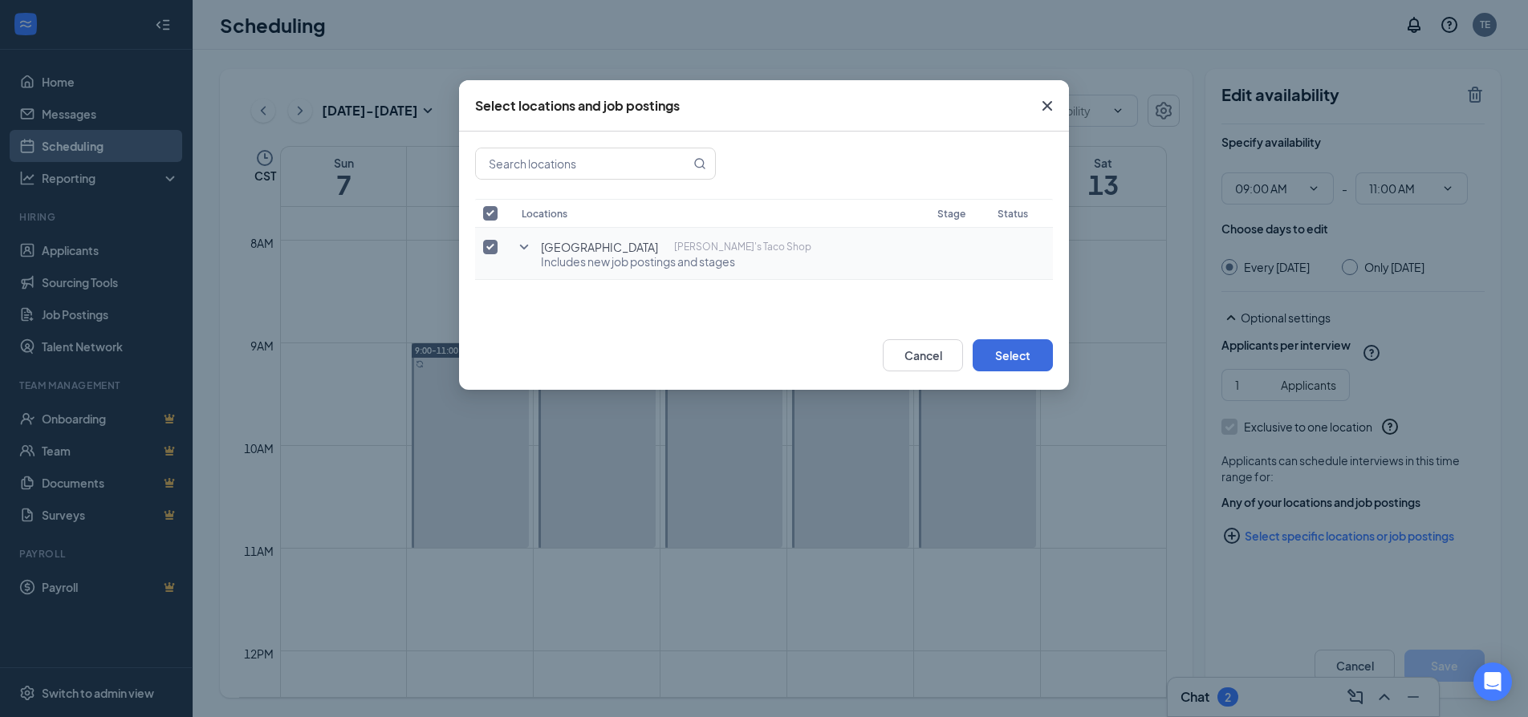
click at [616, 259] on span "Includes new job postings and stages" at bounding box center [676, 262] width 270 height 16
click at [1013, 365] on button "Select" at bounding box center [1013, 355] width 80 height 32
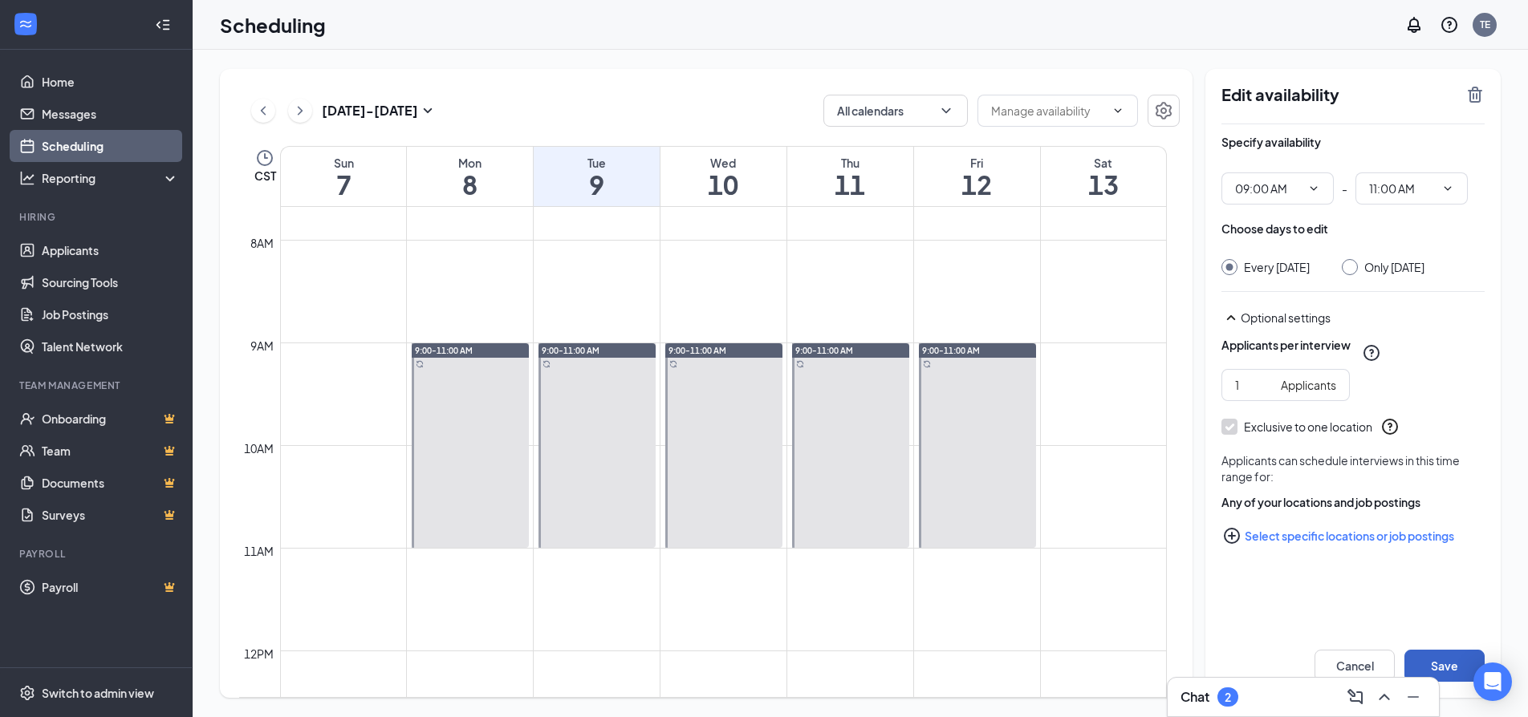
click at [1449, 669] on button "Save" at bounding box center [1444, 666] width 80 height 32
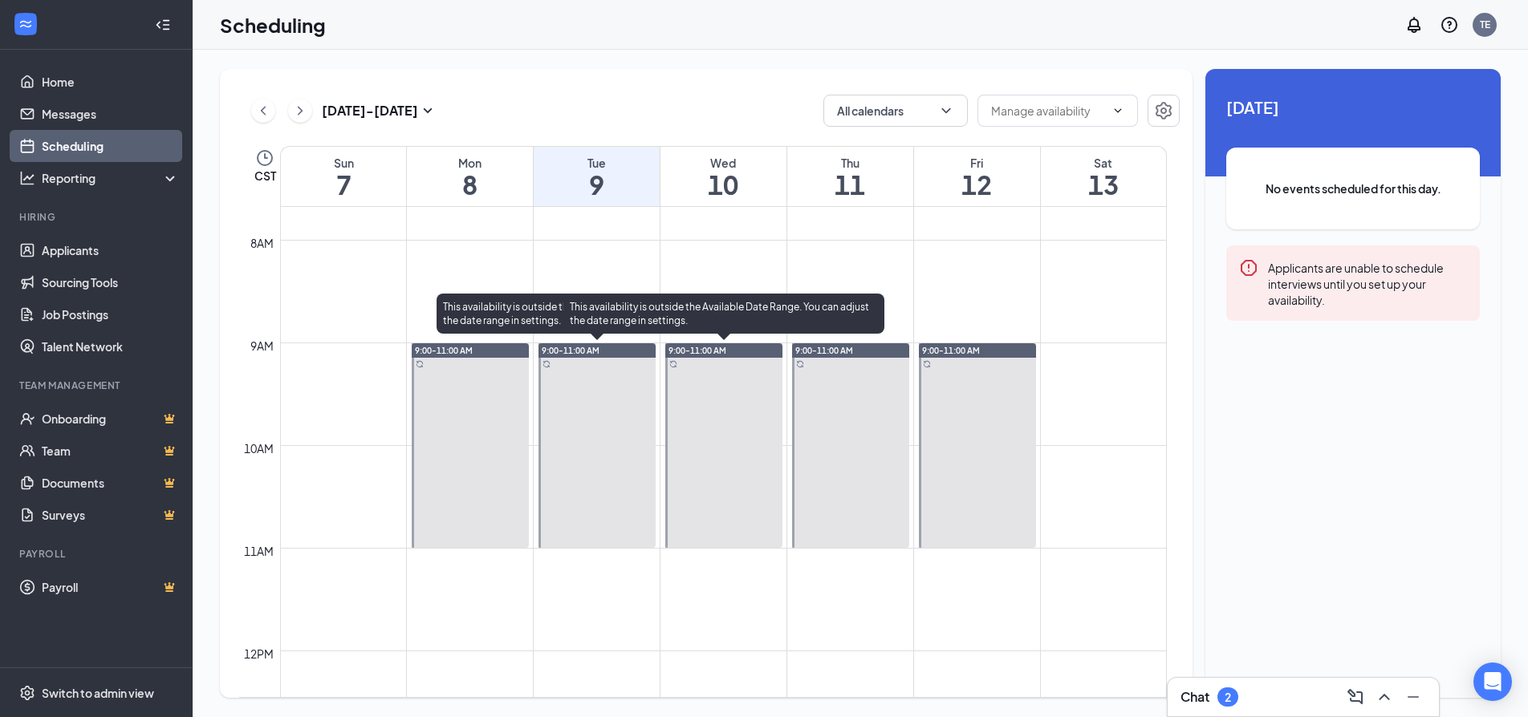
click at [713, 389] on div at bounding box center [723, 445] width 117 height 205
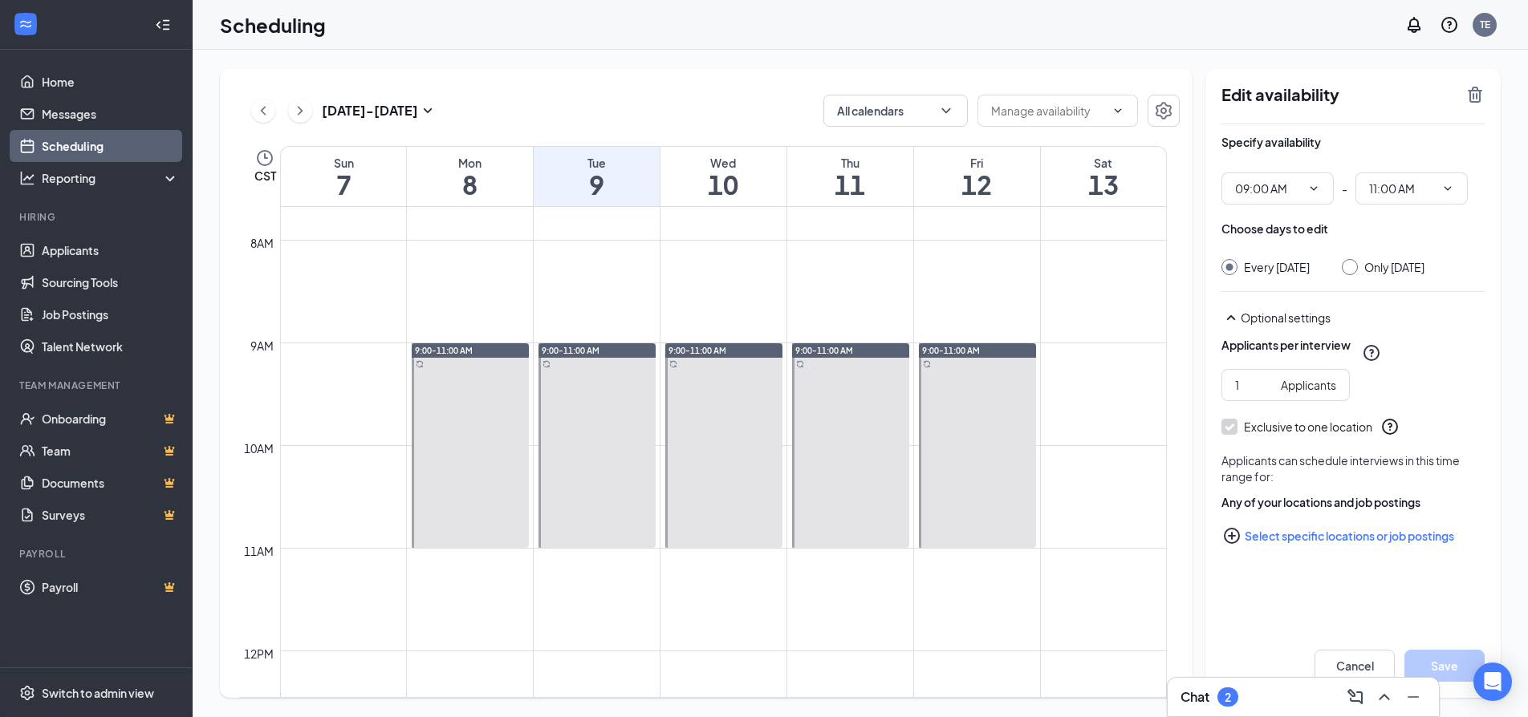
click at [1231, 544] on icon "PlusCircle" at bounding box center [1232, 536] width 16 height 16
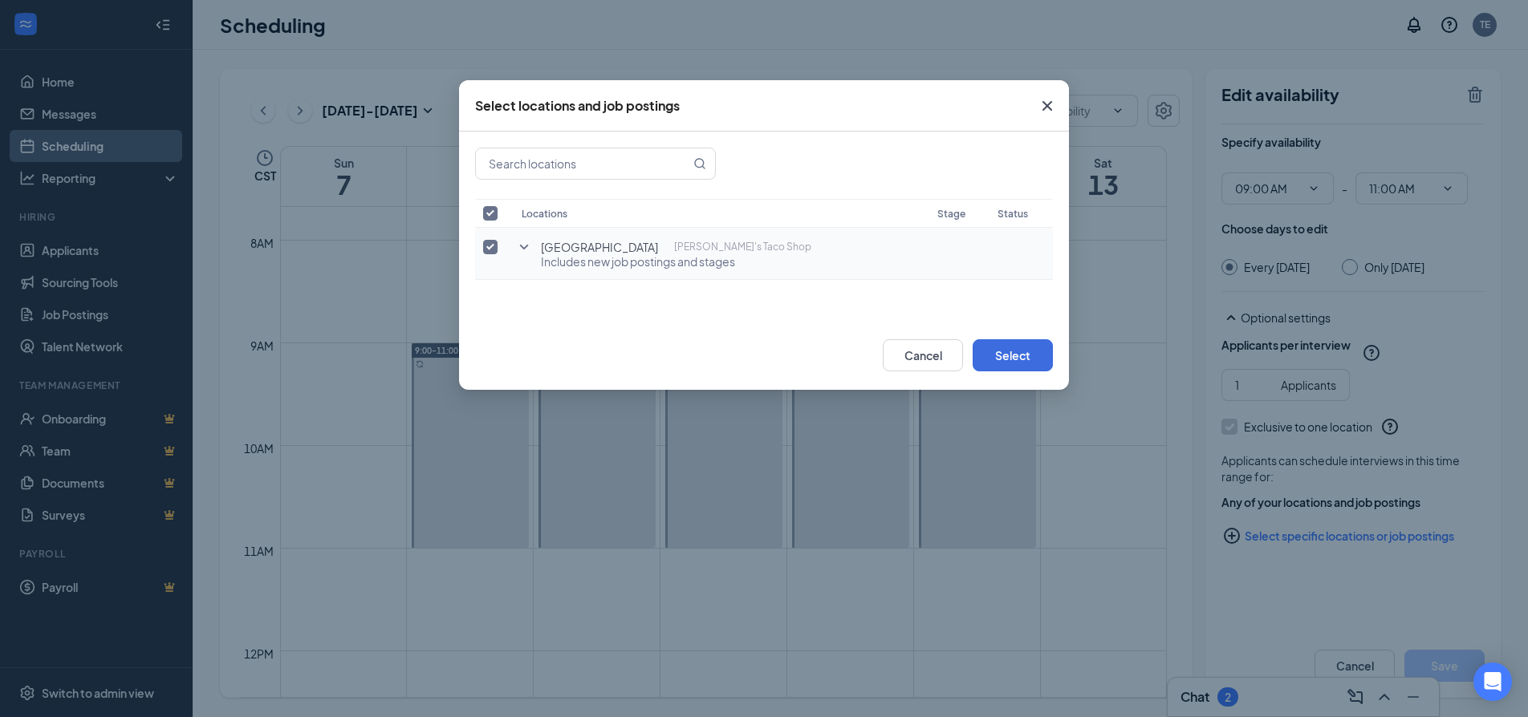
click at [723, 252] on div "Slide Road [PERSON_NAME]'s Taco Shop" at bounding box center [676, 247] width 270 height 16
click at [1010, 357] on button "Select" at bounding box center [1013, 355] width 80 height 32
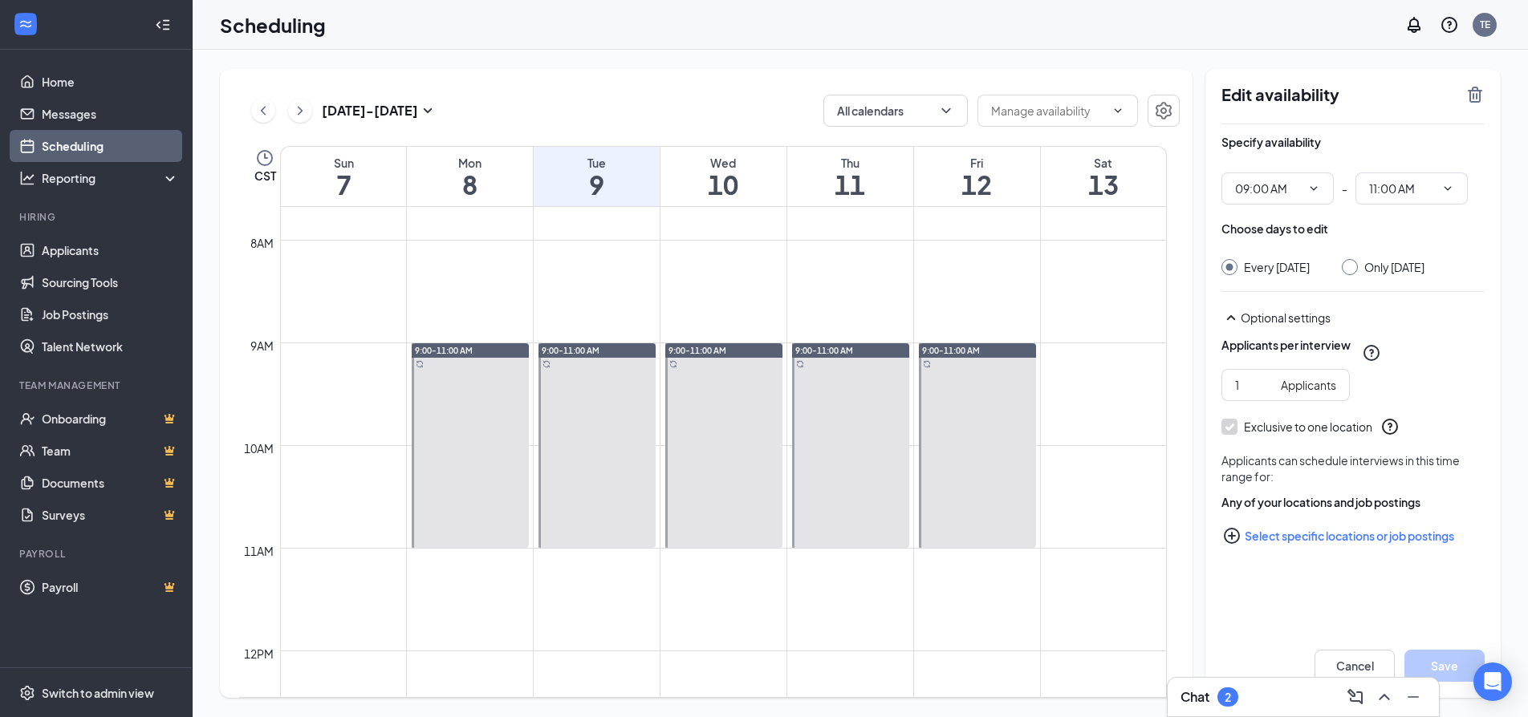
click at [1232, 544] on icon "PlusCircle" at bounding box center [1232, 536] width 16 height 16
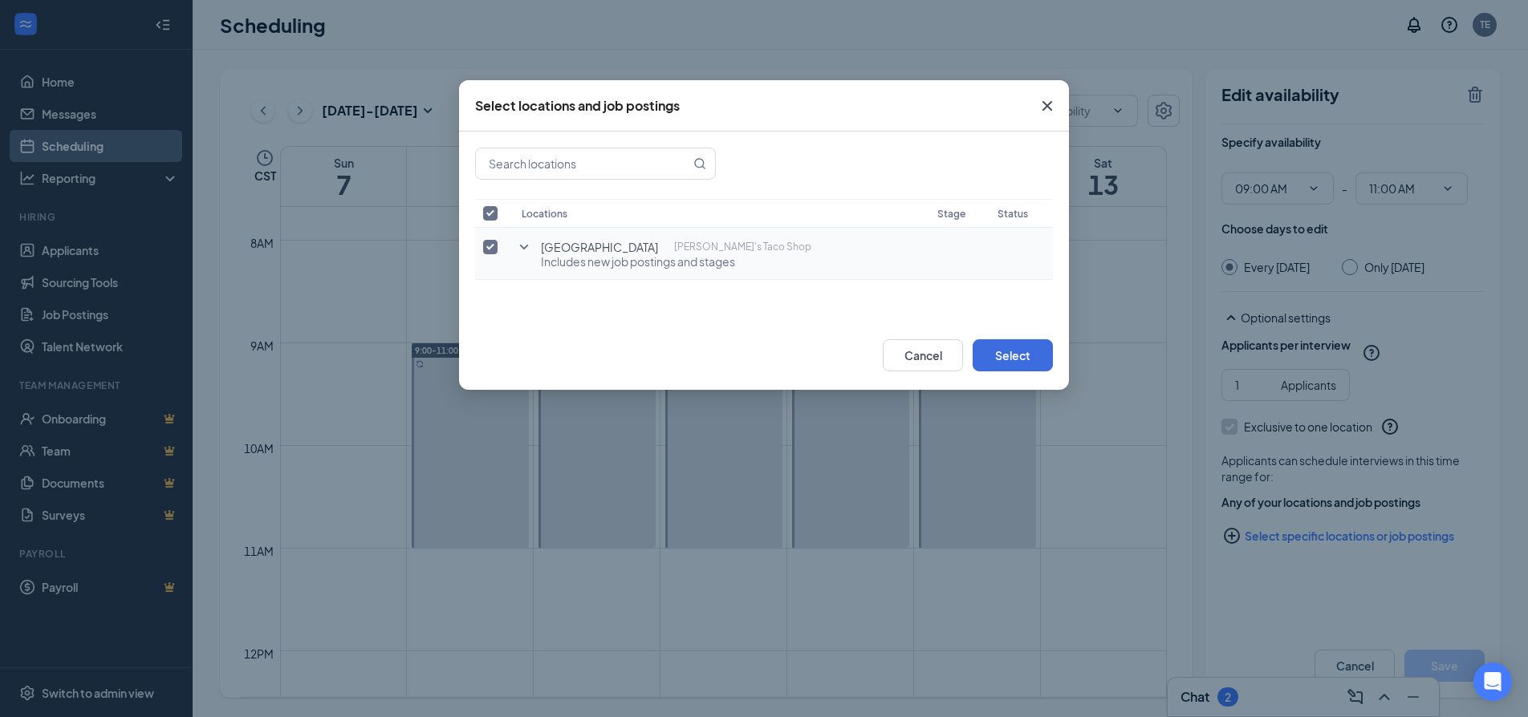
click at [591, 242] on span "[GEOGRAPHIC_DATA]" at bounding box center [599, 247] width 117 height 16
click at [526, 250] on icon "SmallChevronDown" at bounding box center [523, 247] width 19 height 19
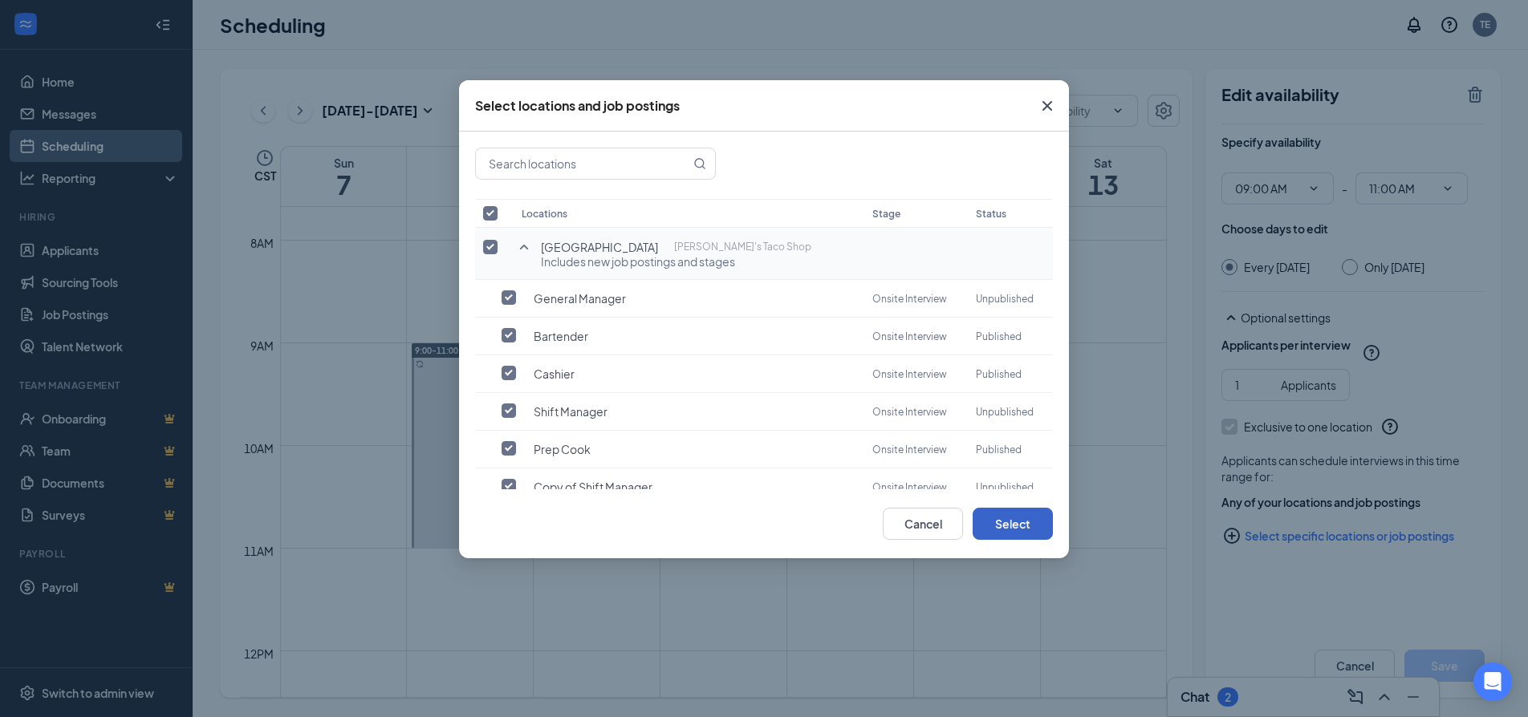
click at [994, 513] on button "Select" at bounding box center [1013, 524] width 80 height 32
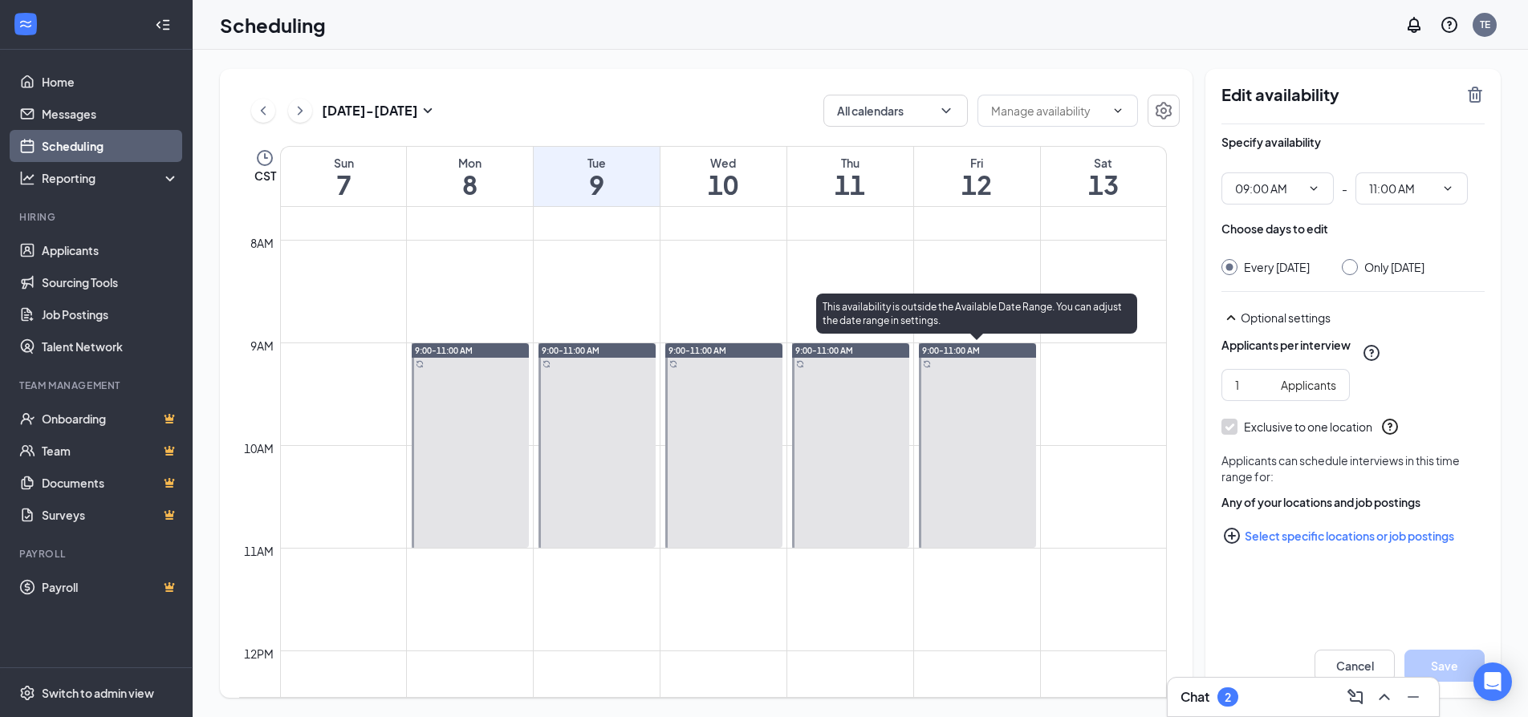
click at [939, 395] on div at bounding box center [977, 445] width 117 height 205
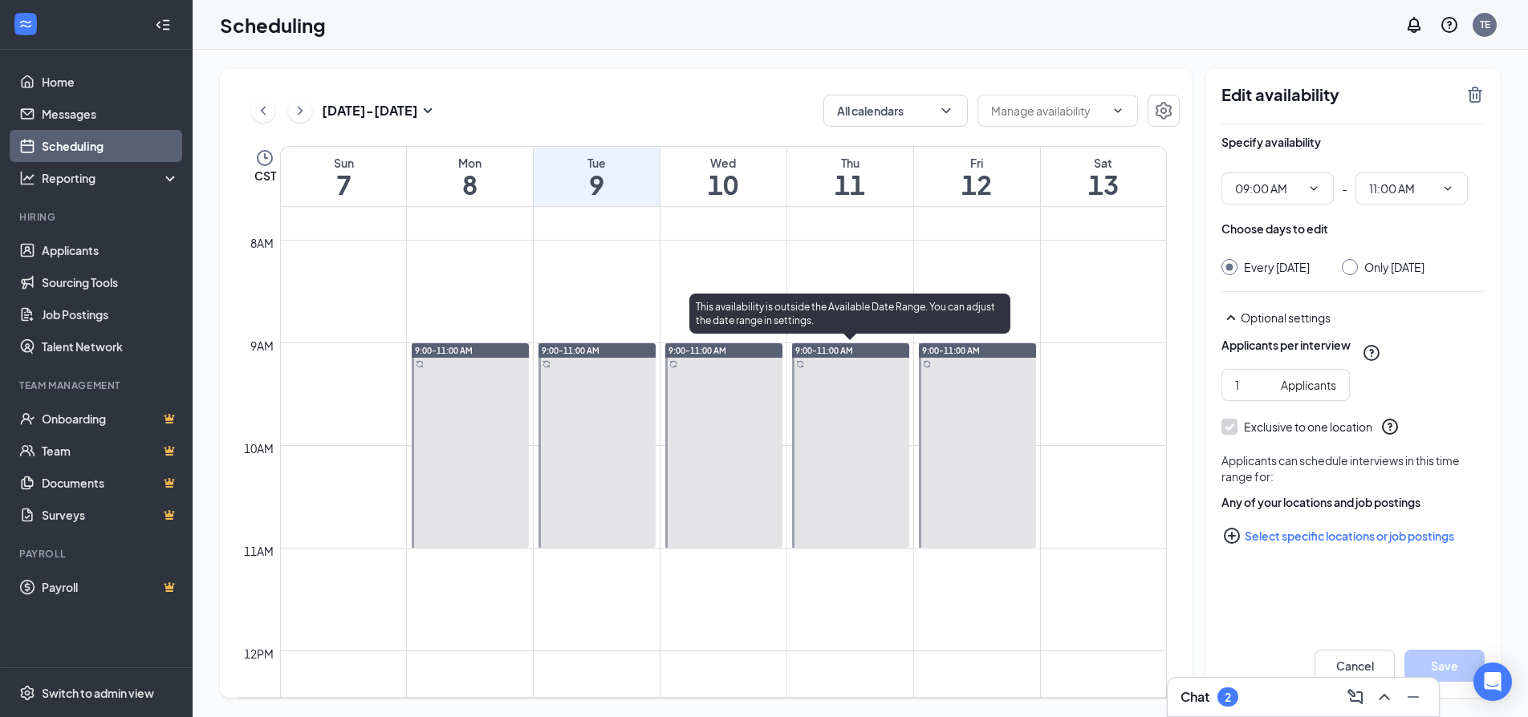
drag, startPoint x: 870, startPoint y: 391, endPoint x: 703, endPoint y: 389, distance: 166.9
click at [869, 391] on div at bounding box center [850, 445] width 117 height 205
click at [703, 389] on div at bounding box center [723, 445] width 117 height 205
click at [602, 389] on div at bounding box center [596, 445] width 117 height 205
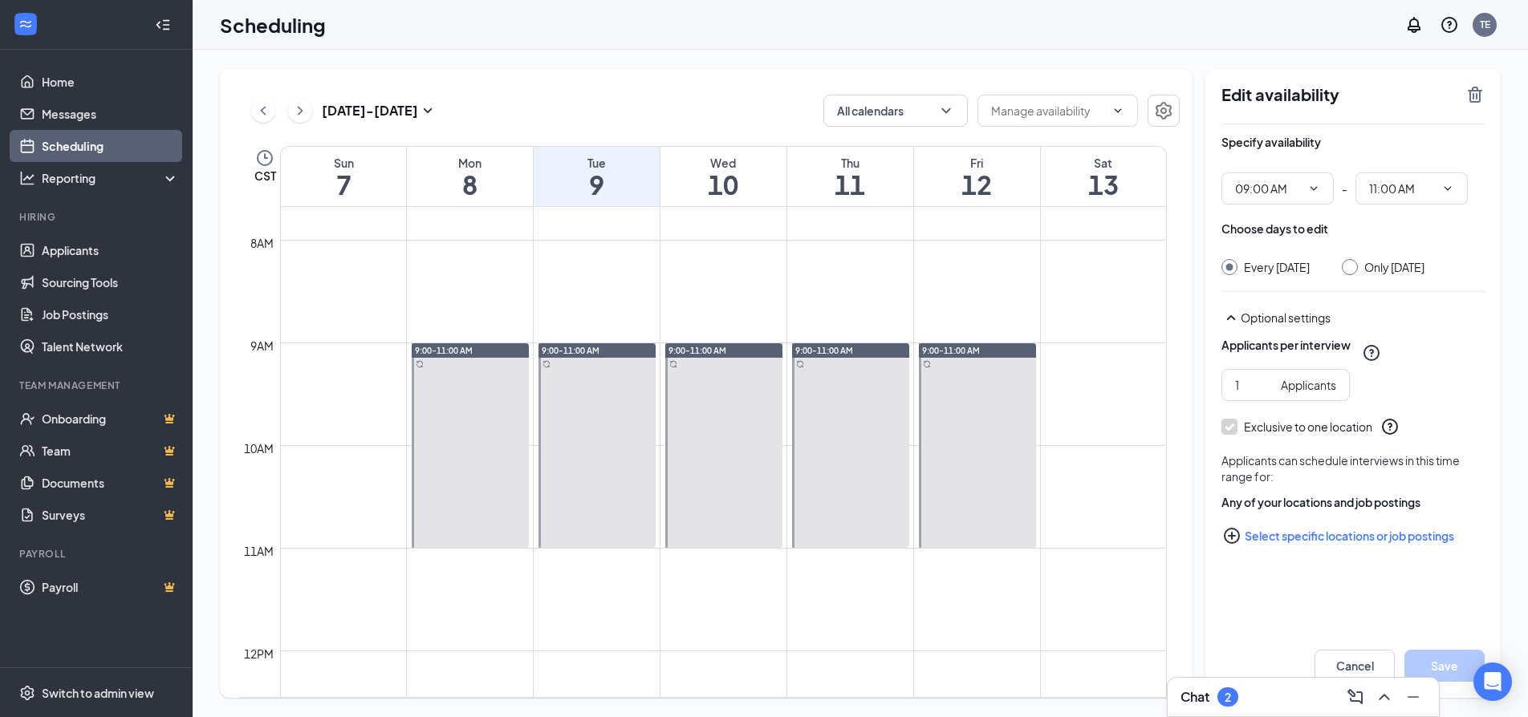
click at [494, 380] on div at bounding box center [470, 445] width 117 height 205
